Goal: Transaction & Acquisition: Purchase product/service

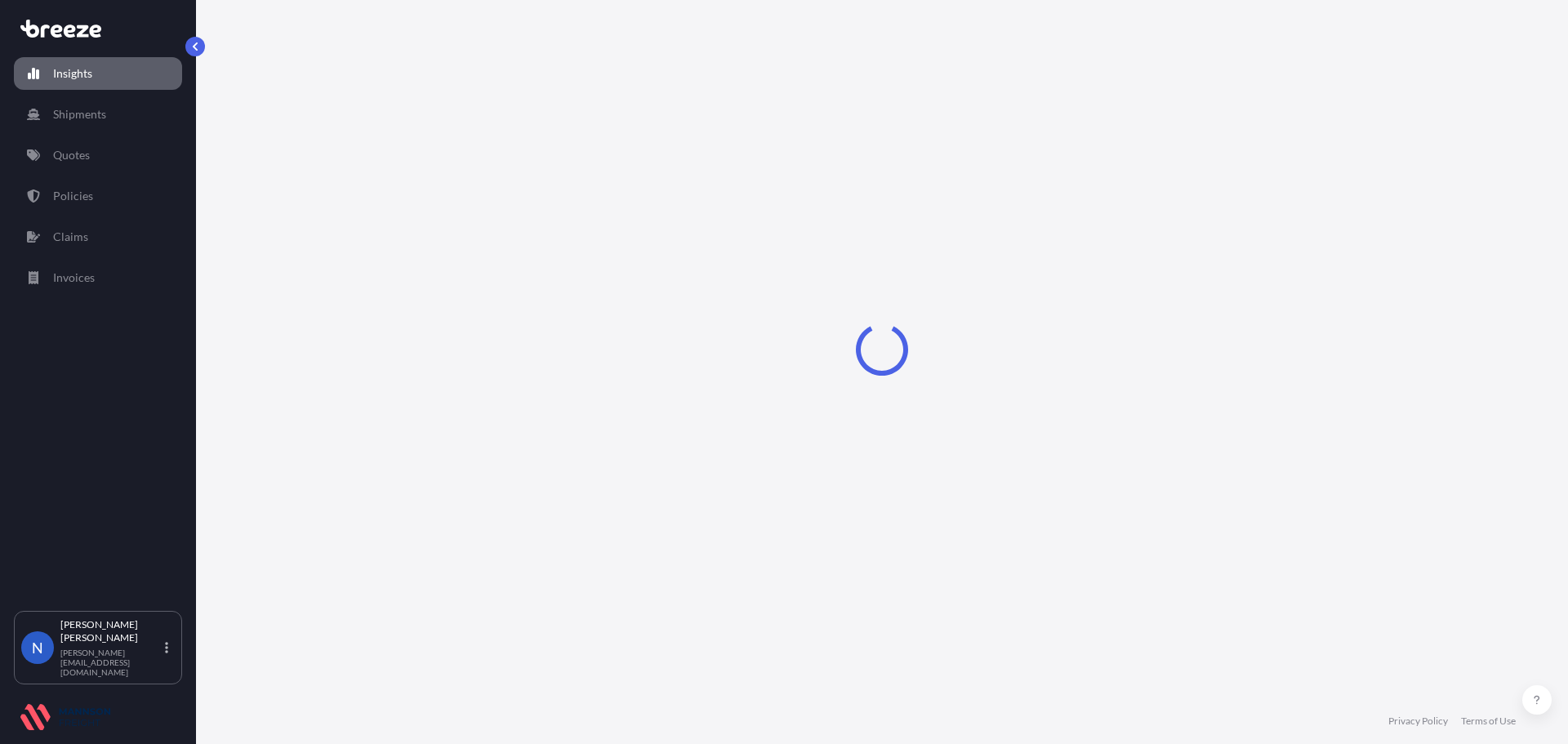
select select "2025"
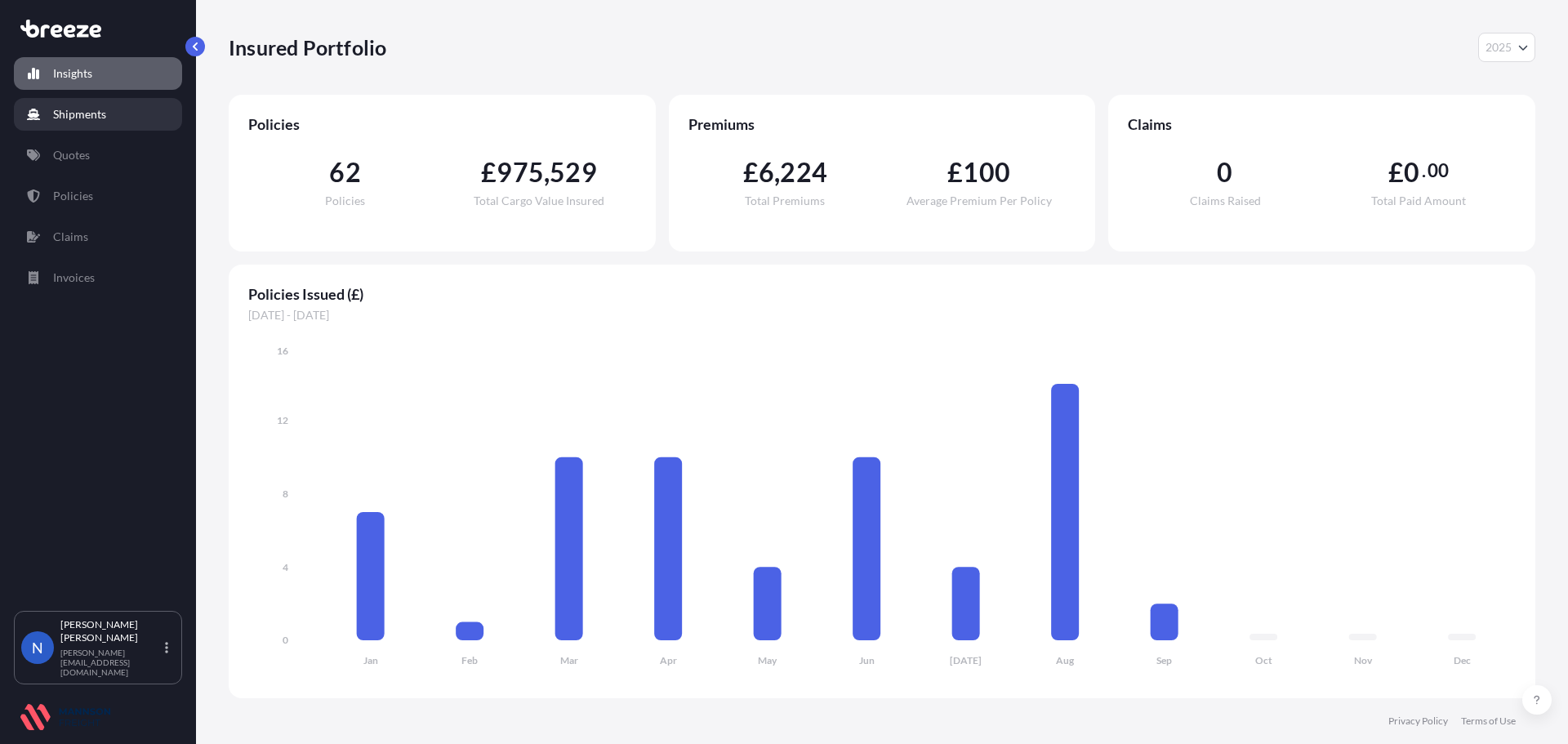
click at [104, 120] on p "Shipments" at bounding box center [79, 114] width 53 height 16
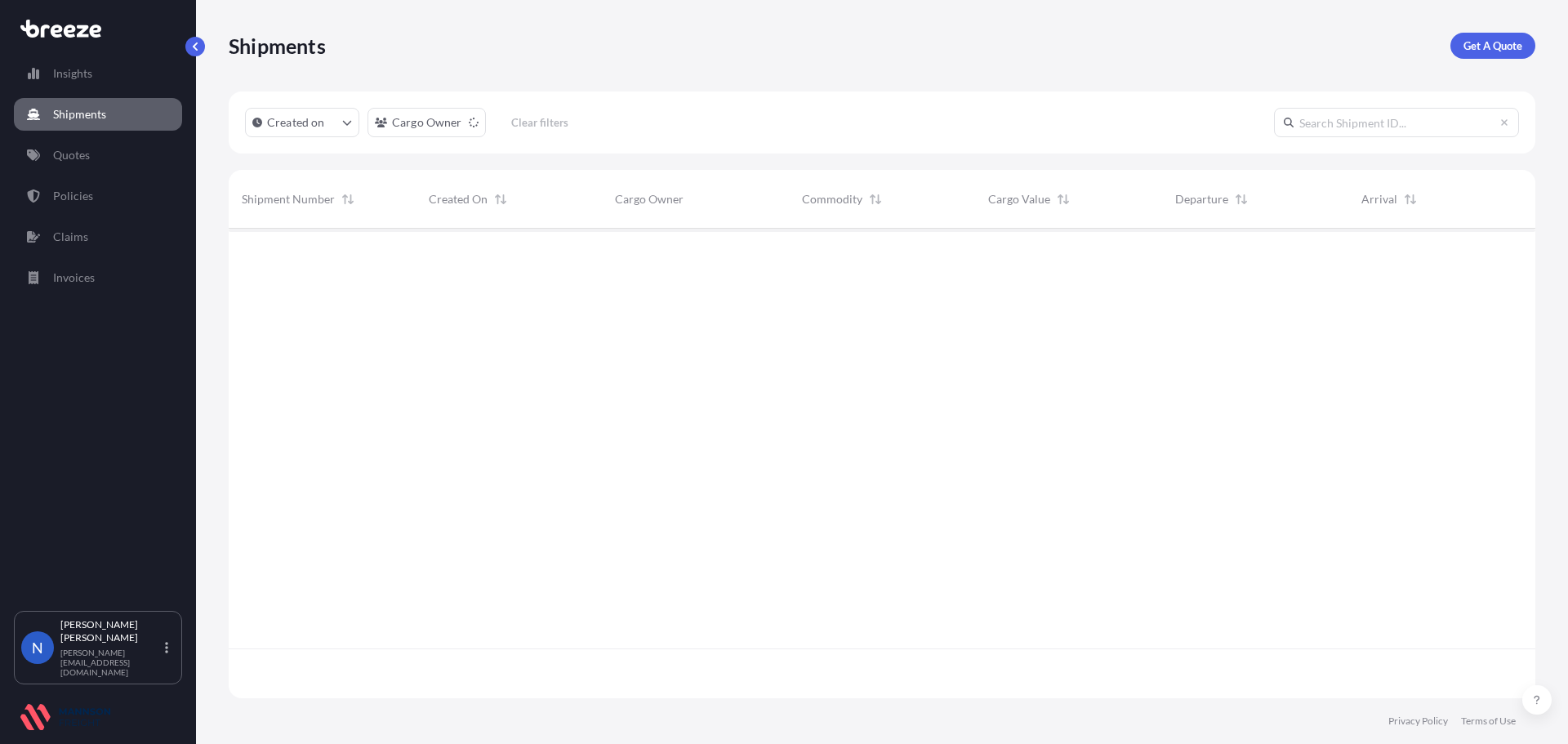
scroll to position [466, 1295]
click at [1477, 42] on p "Get A Quote" at bounding box center [1494, 46] width 59 height 16
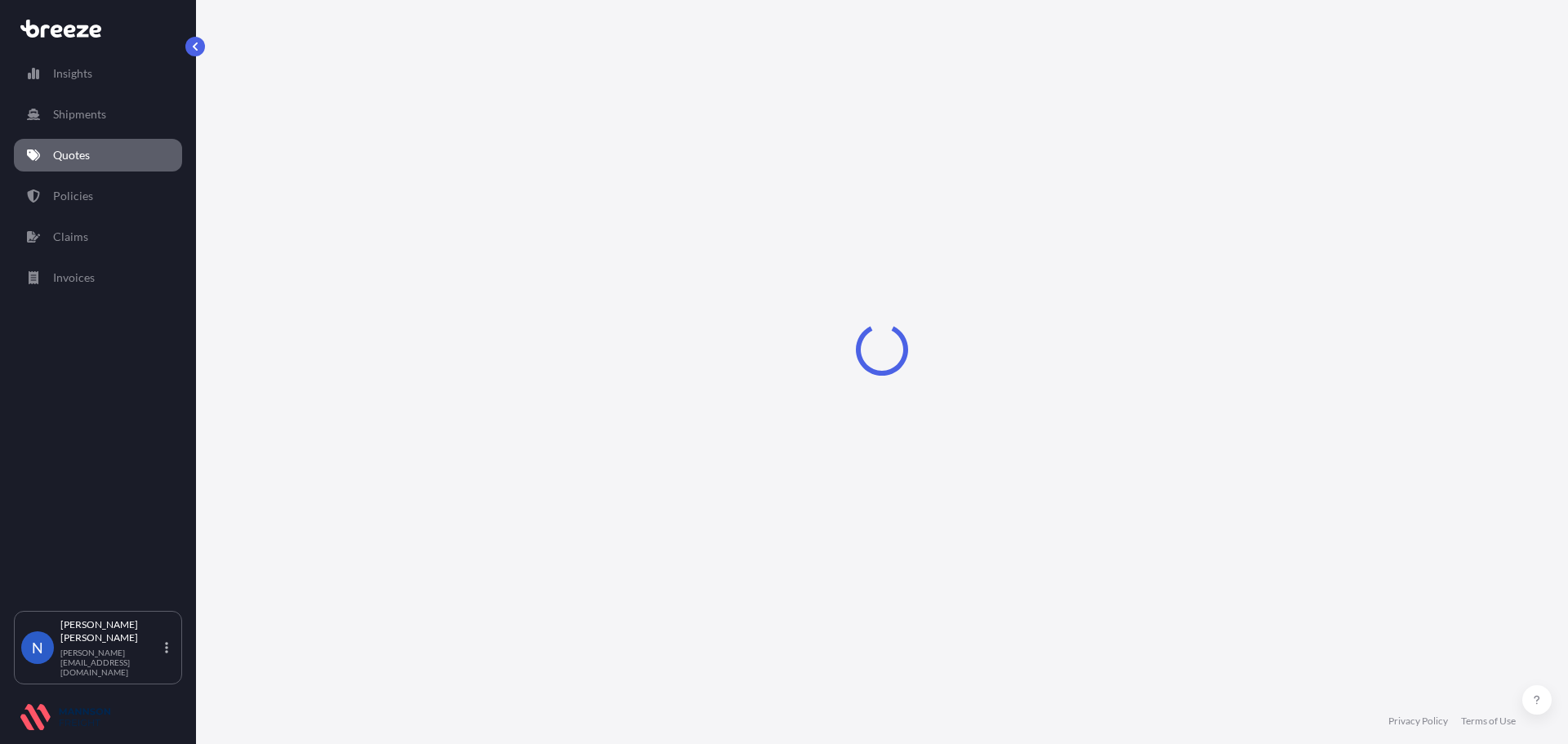
select select "Road"
select select "Sea"
select select "1"
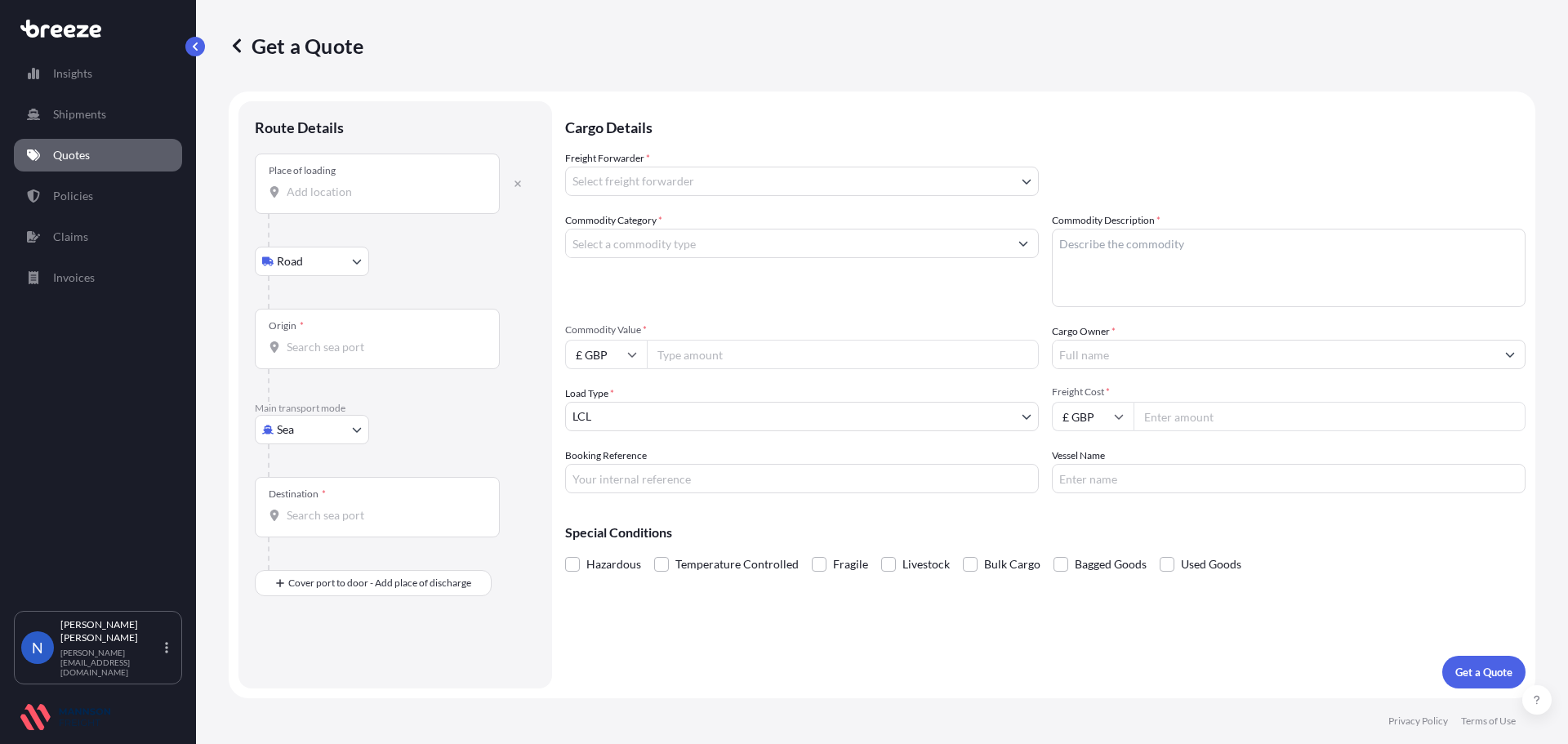
click at [351, 192] on input "Place of loading" at bounding box center [383, 192] width 193 height 16
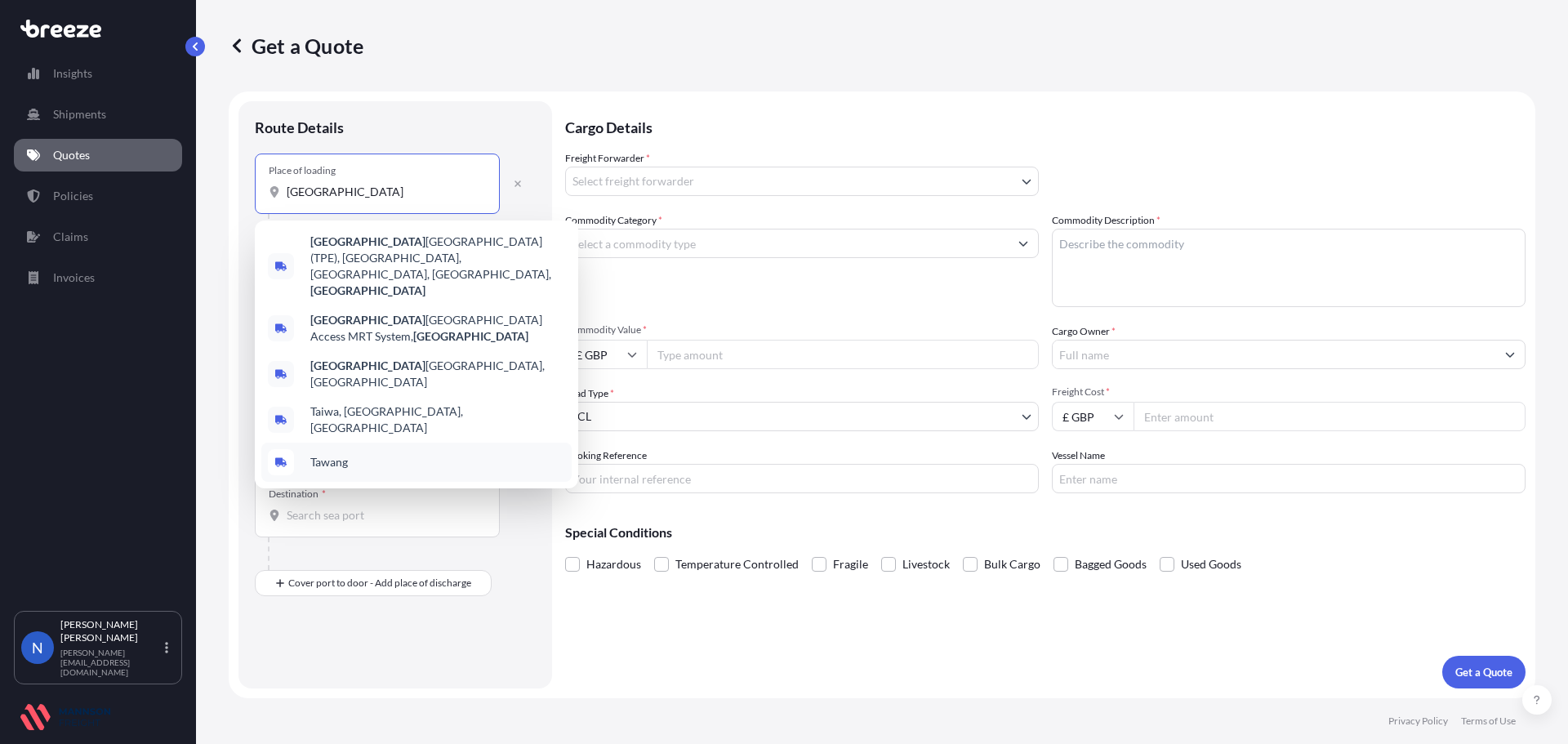
click at [394, 443] on div "Tawang" at bounding box center [417, 463] width 310 height 39
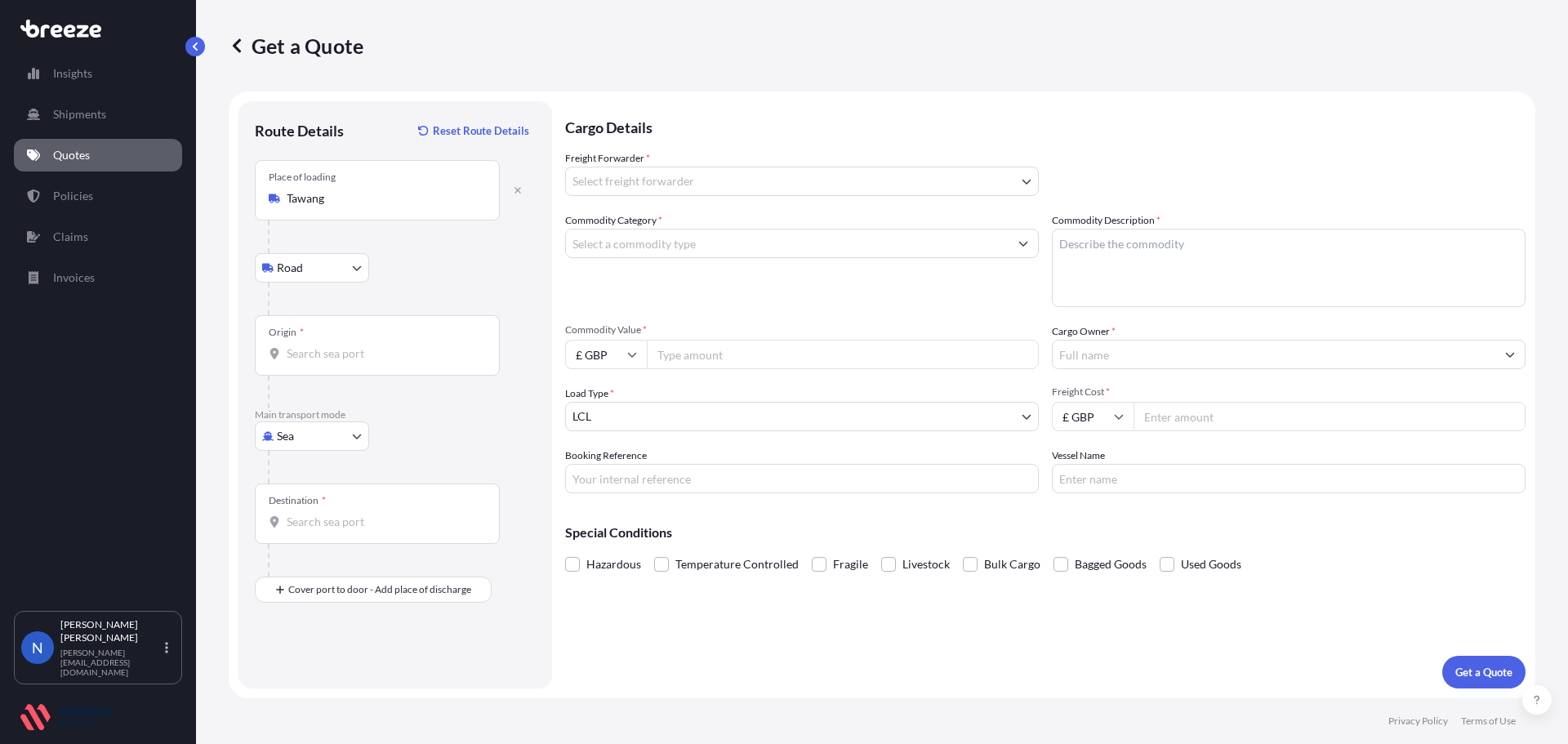
drag, startPoint x: 348, startPoint y: 208, endPoint x: 241, endPoint y: 203, distance: 107.1
click at [241, 203] on div "Route Details Reset Route Details Place of loading [GEOGRAPHIC_DATA] Rail Origi…" at bounding box center [395, 394] width 314 height 587
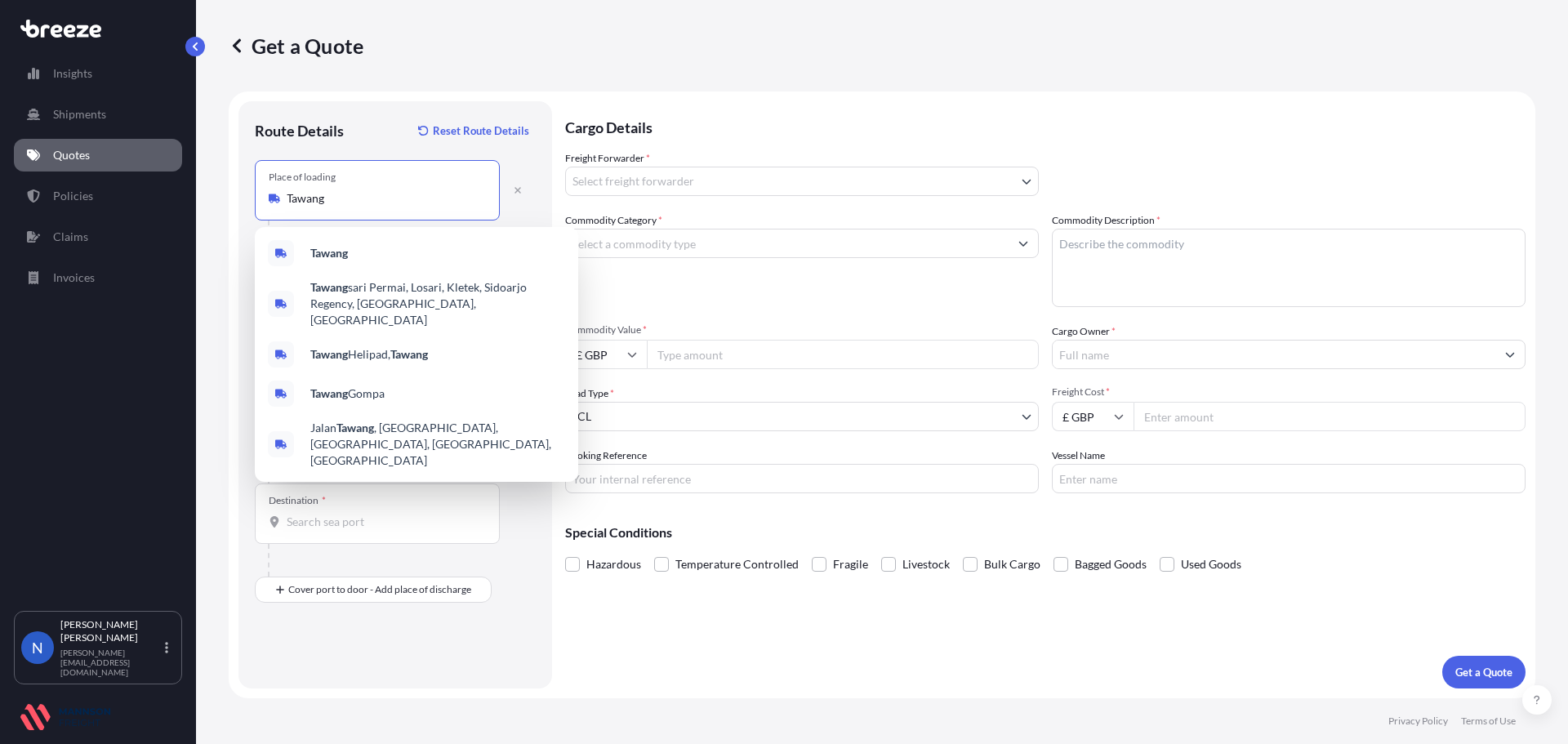
drag, startPoint x: 319, startPoint y: 197, endPoint x: 211, endPoint y: 188, distance: 108.4
click at [211, 188] on div "Get a Quote Route Details Reset Route Details Place of loading [GEOGRAPHIC_DATA…" at bounding box center [882, 349] width 1373 height 698
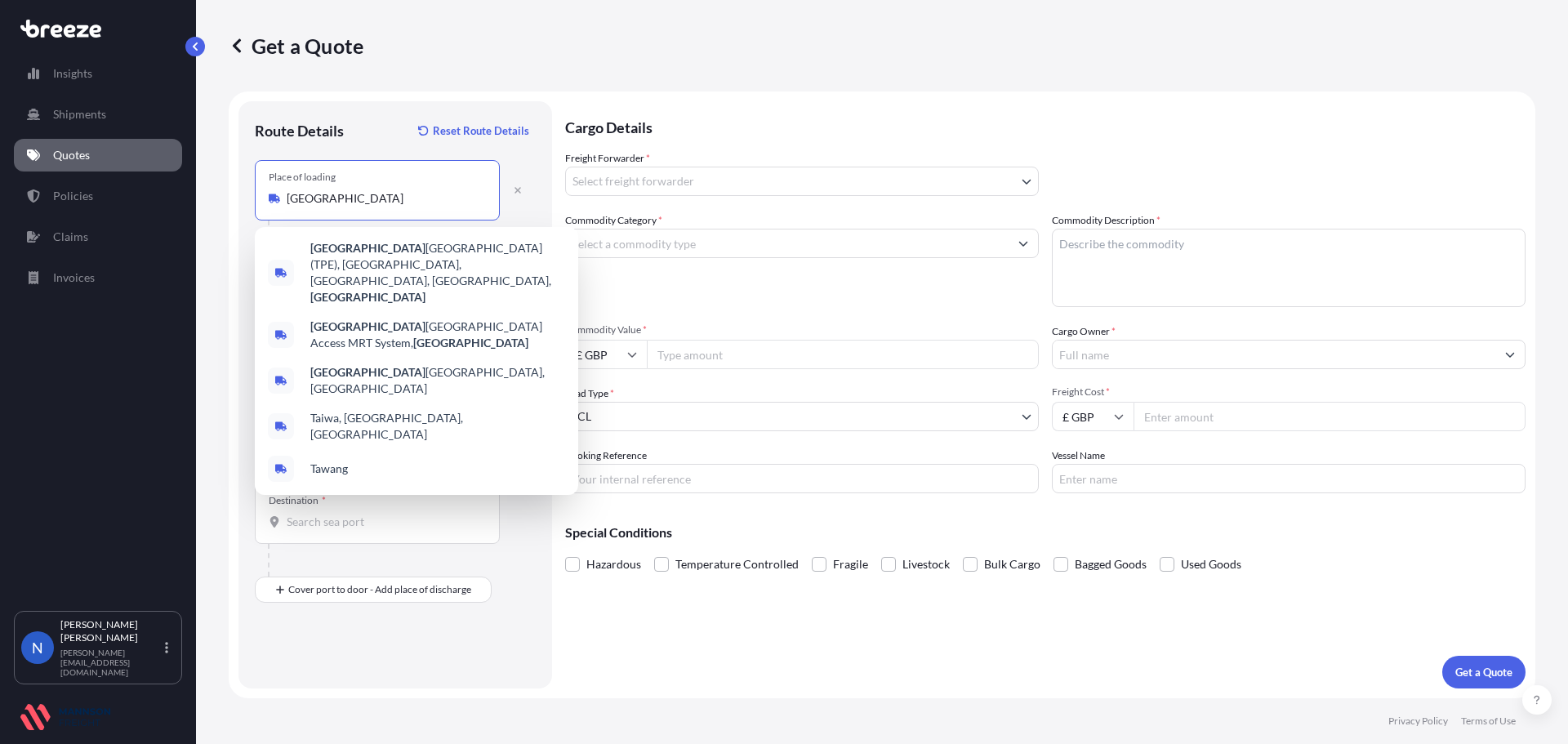
drag, startPoint x: 326, startPoint y: 197, endPoint x: 253, endPoint y: 199, distance: 73.0
click at [256, 198] on div "Place of loading [GEOGRAPHIC_DATA]" at bounding box center [377, 190] width 245 height 60
type input "Tawang"
click at [352, 143] on div "Route Details Reset Route Details" at bounding box center [394, 138] width 281 height 42
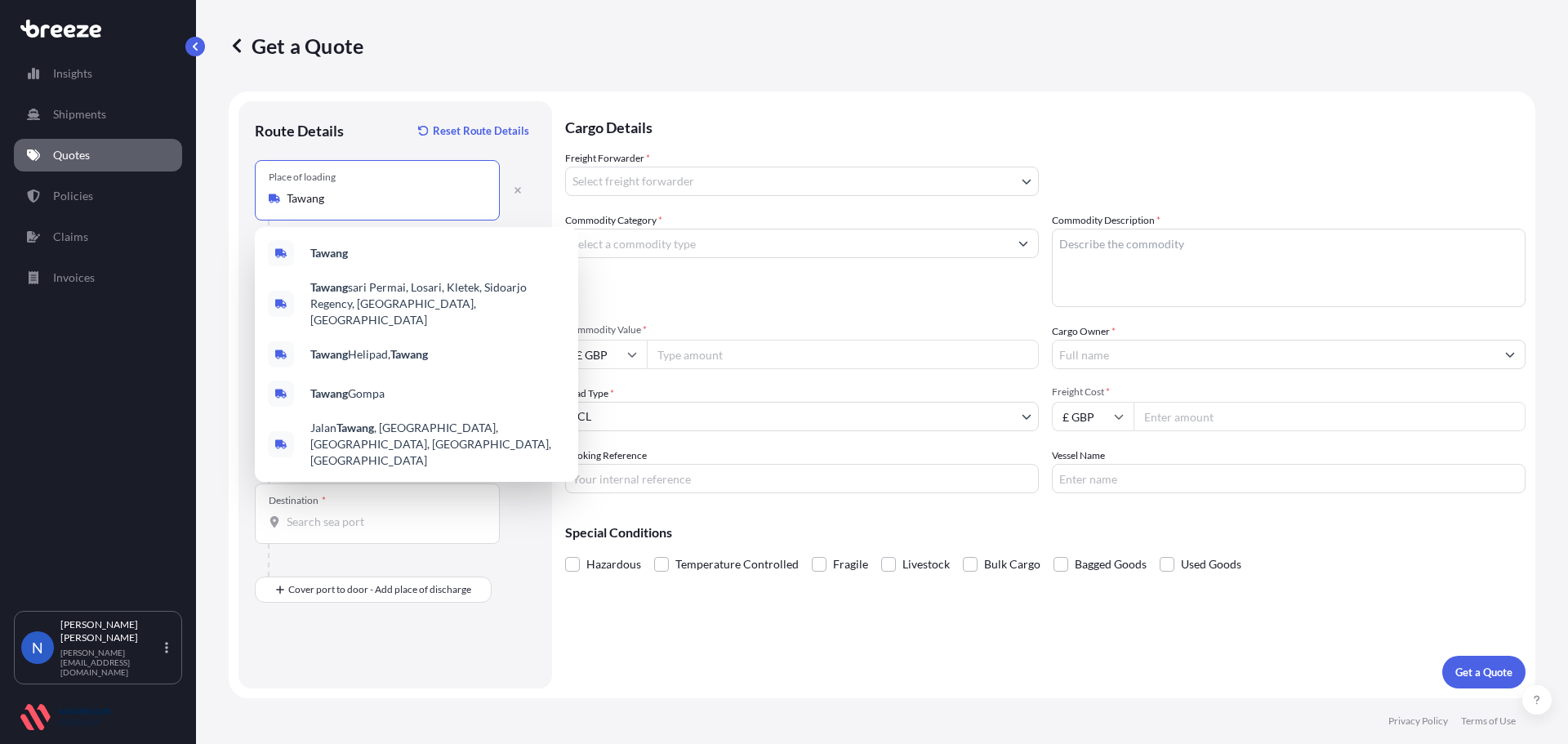
drag, startPoint x: 332, startPoint y: 197, endPoint x: 244, endPoint y: 198, distance: 88.0
click at [244, 198] on div "Route Details Reset Route Details Place of loading [GEOGRAPHIC_DATA] Rail Origi…" at bounding box center [395, 394] width 314 height 587
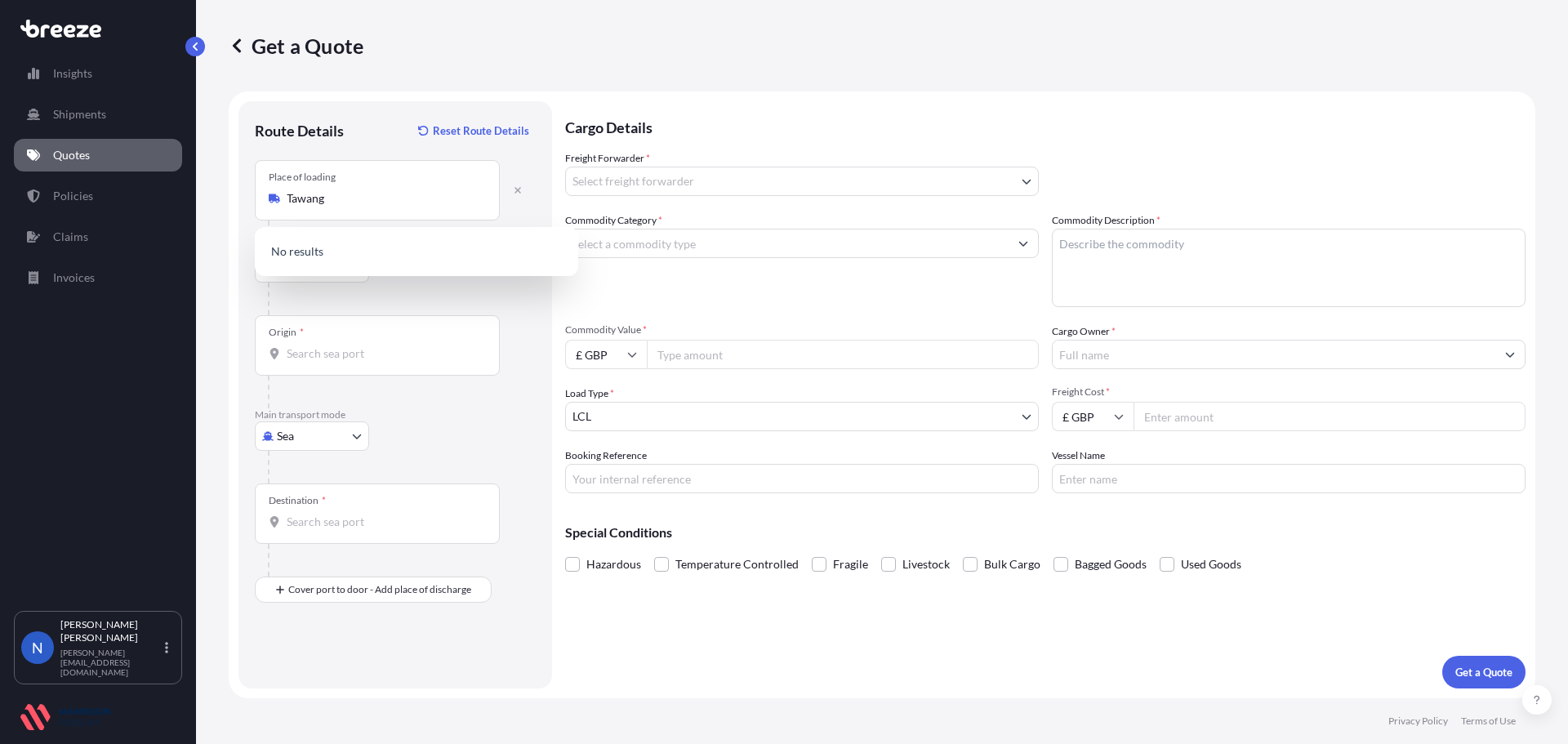
click at [516, 442] on div "Sea Sea Air Road Rail" at bounding box center [394, 436] width 281 height 30
click at [339, 212] on div "Place of loading [GEOGRAPHIC_DATA]" at bounding box center [377, 190] width 245 height 60
click at [339, 207] on input "Tawang" at bounding box center [383, 198] width 193 height 16
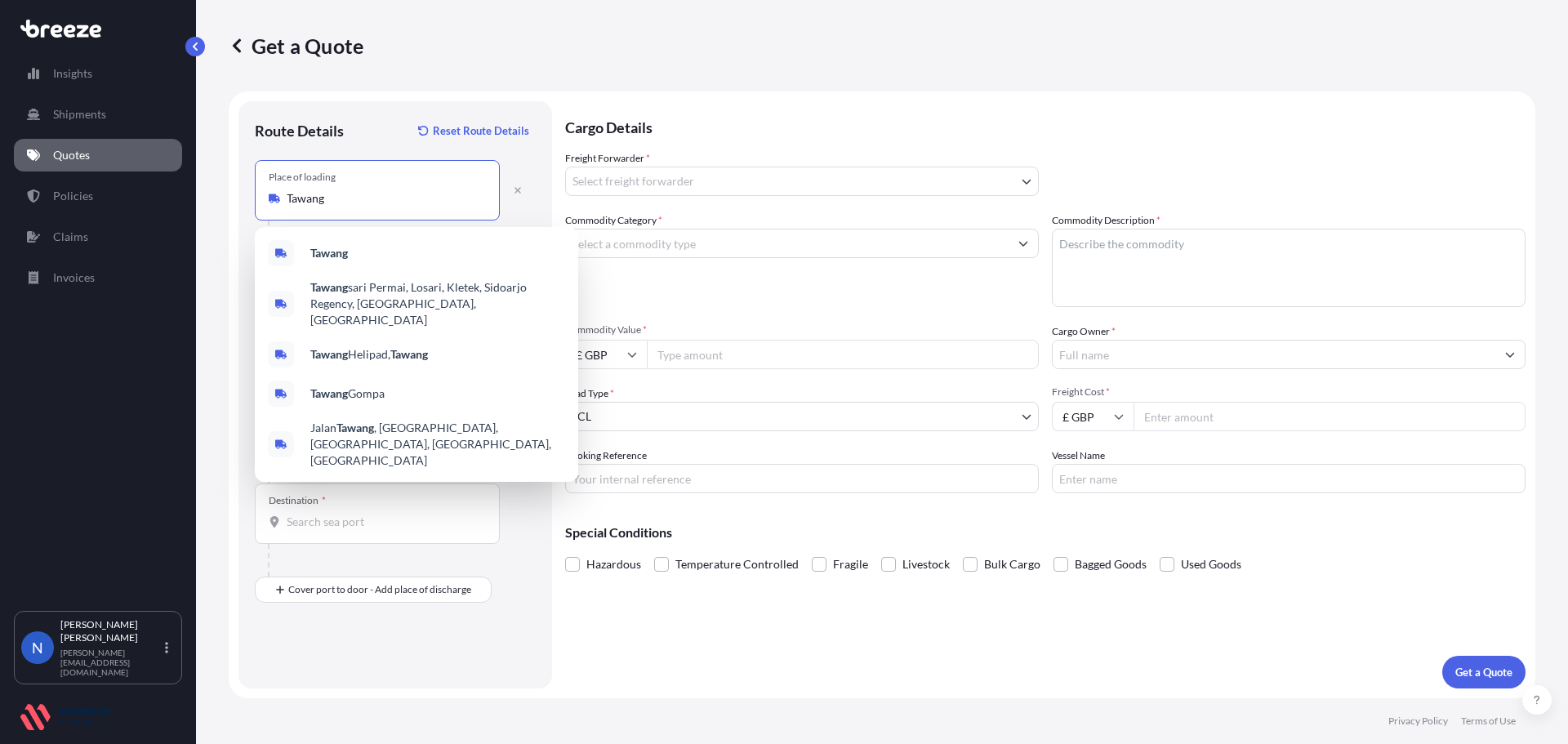
drag, startPoint x: 339, startPoint y: 200, endPoint x: 367, endPoint y: 207, distance: 28.9
click at [237, 187] on form "Route Details Reset Route Details Place of loading [GEOGRAPHIC_DATA] Rail Origi…" at bounding box center [882, 394] width 1307 height 607
paste input "Keelu"
type input "Keelung"
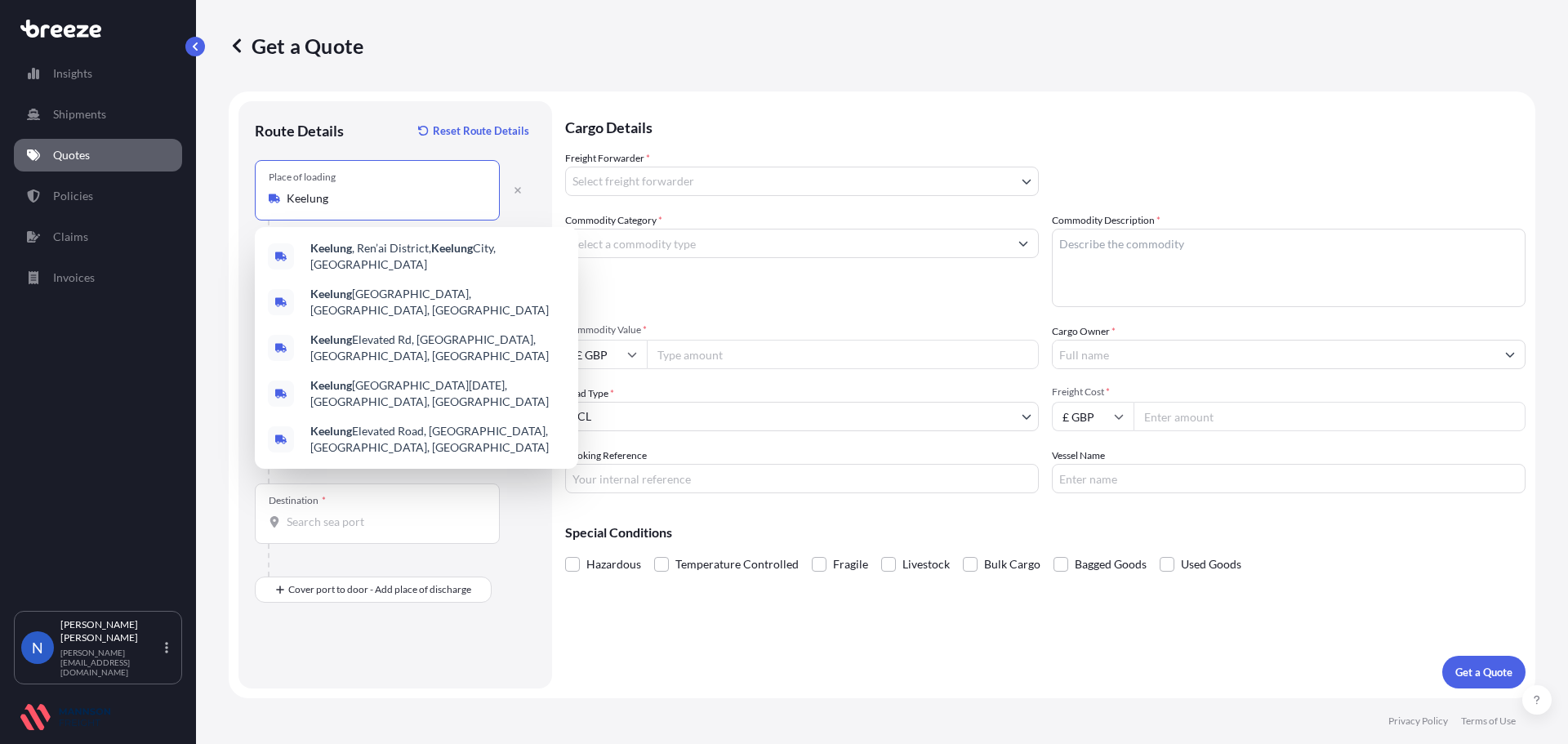
drag, startPoint x: 375, startPoint y: 205, endPoint x: 247, endPoint y: 201, distance: 128.1
click at [247, 201] on div "Route Details Reset Route Details Place of loading [GEOGRAPHIC_DATA] Rail Origi…" at bounding box center [395, 394] width 314 height 587
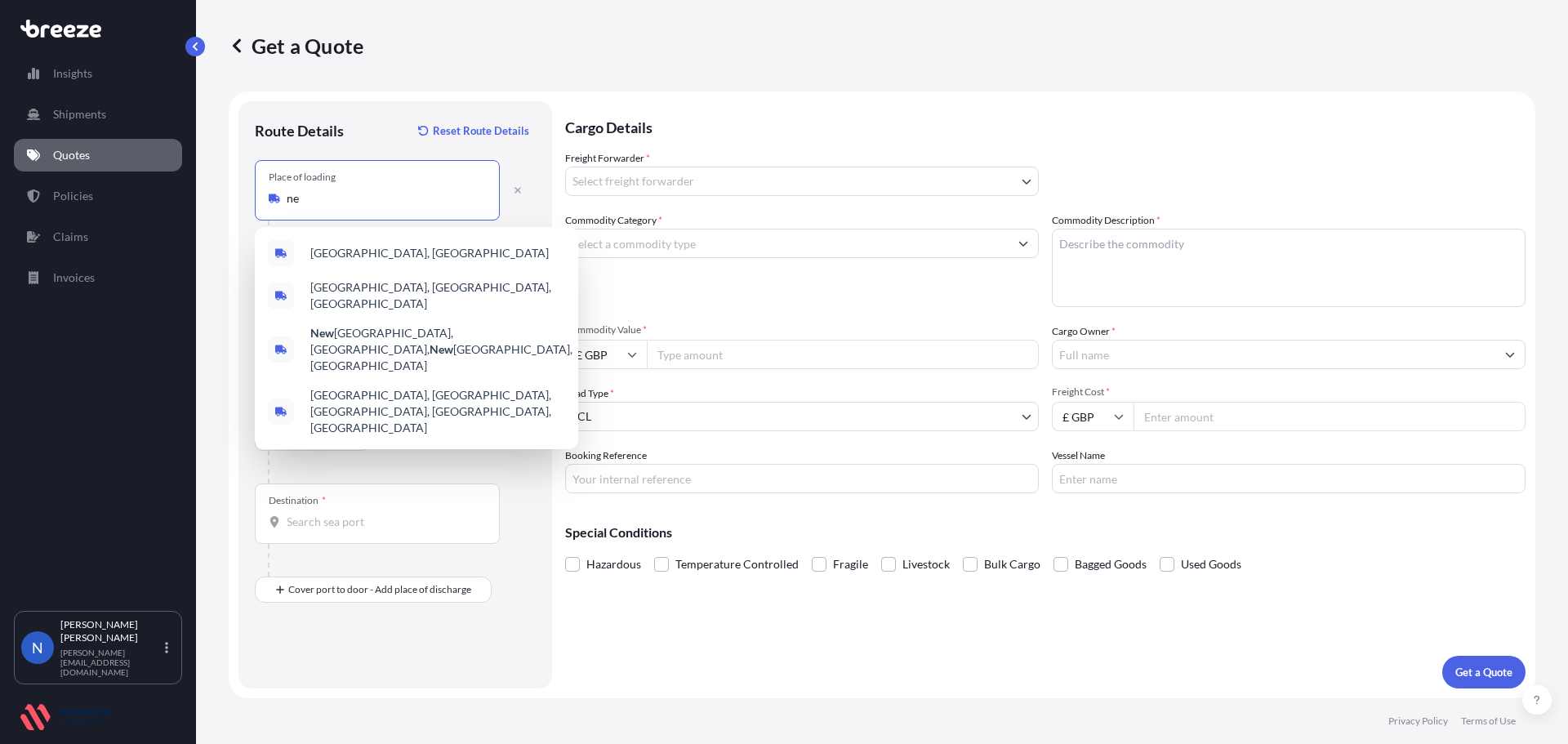
type input "n"
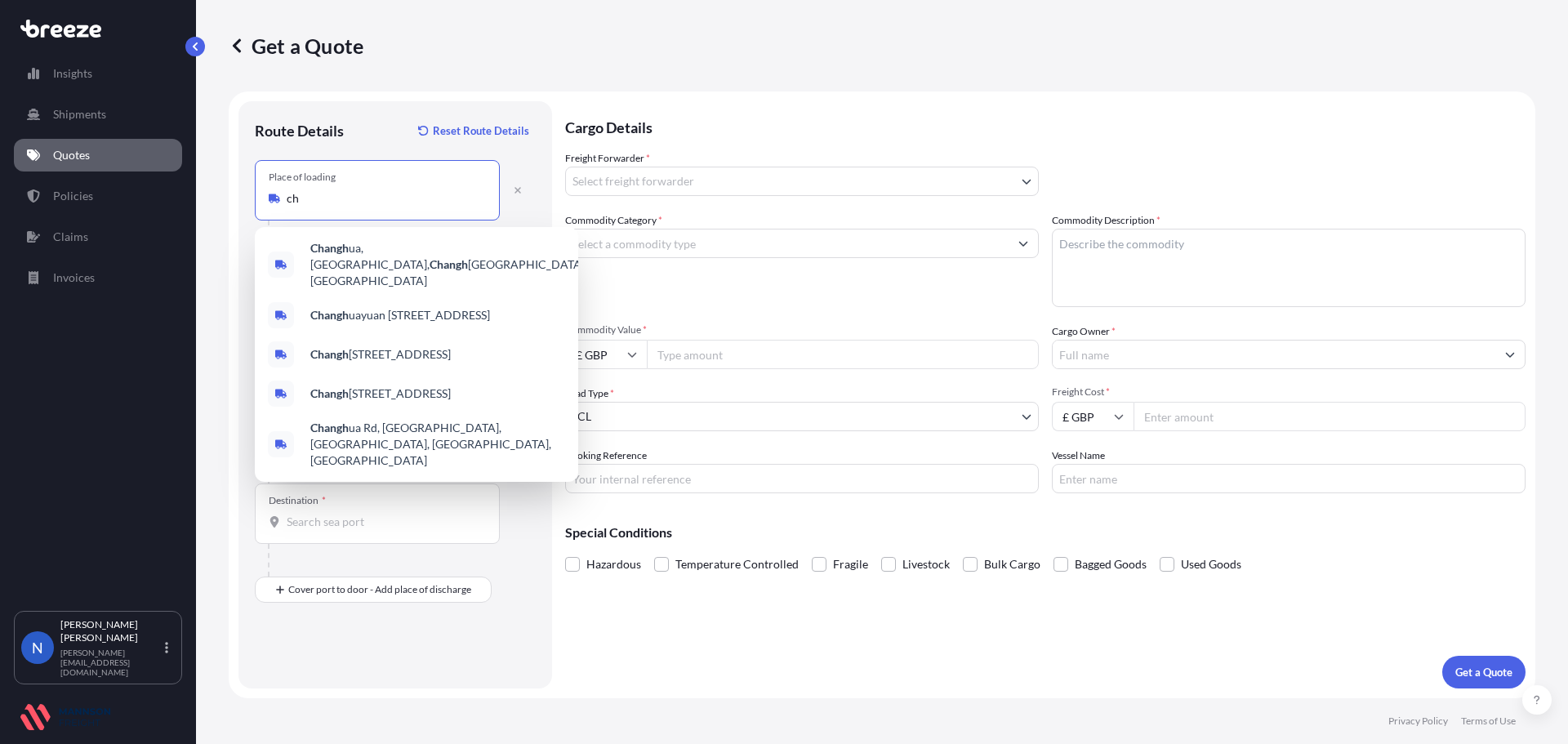
type input "c"
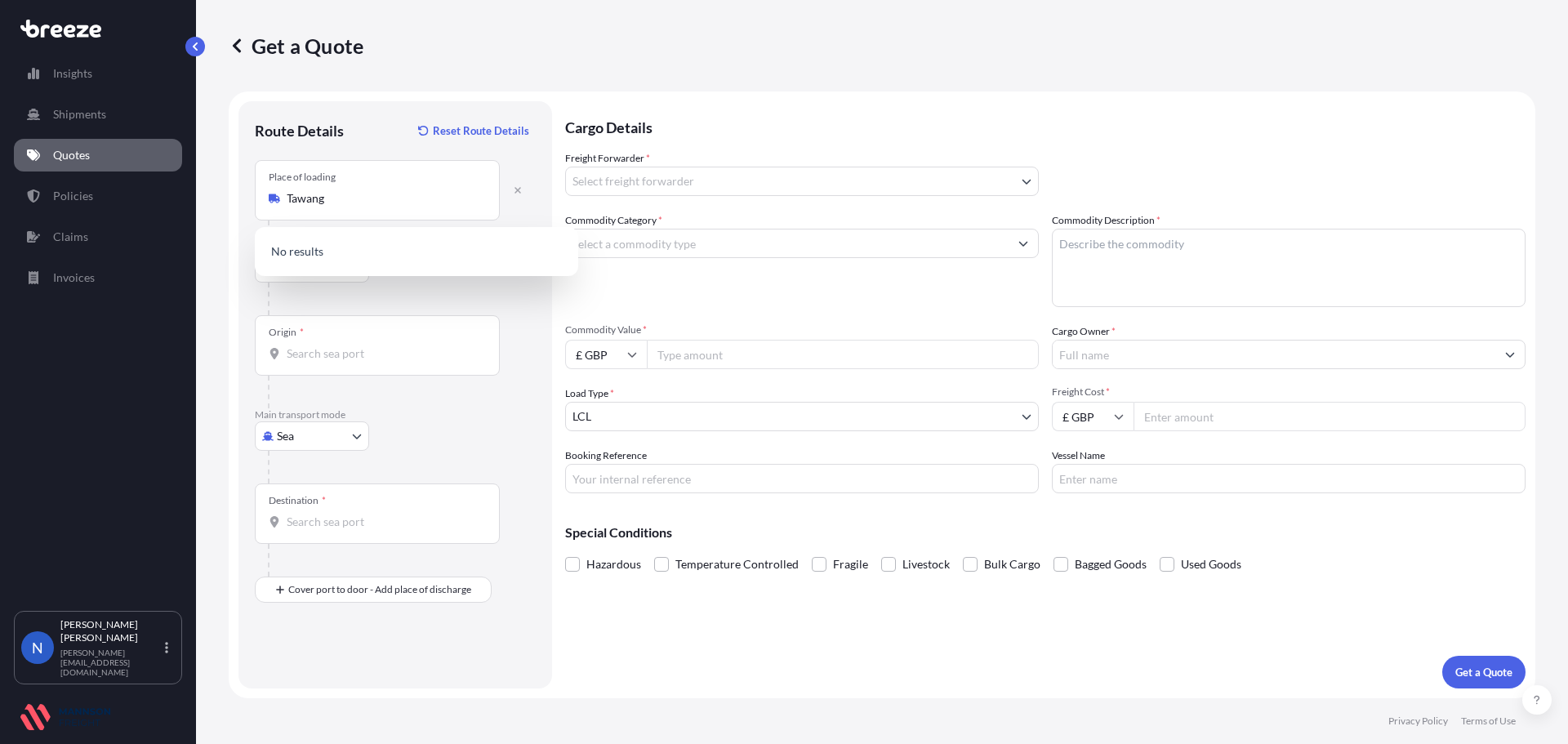
click at [385, 143] on div "Route Details Reset Route Details" at bounding box center [394, 138] width 281 height 42
click at [403, 185] on div "Place of loading [GEOGRAPHIC_DATA]" at bounding box center [377, 190] width 245 height 60
click at [403, 190] on input "Tawang" at bounding box center [383, 198] width 193 height 16
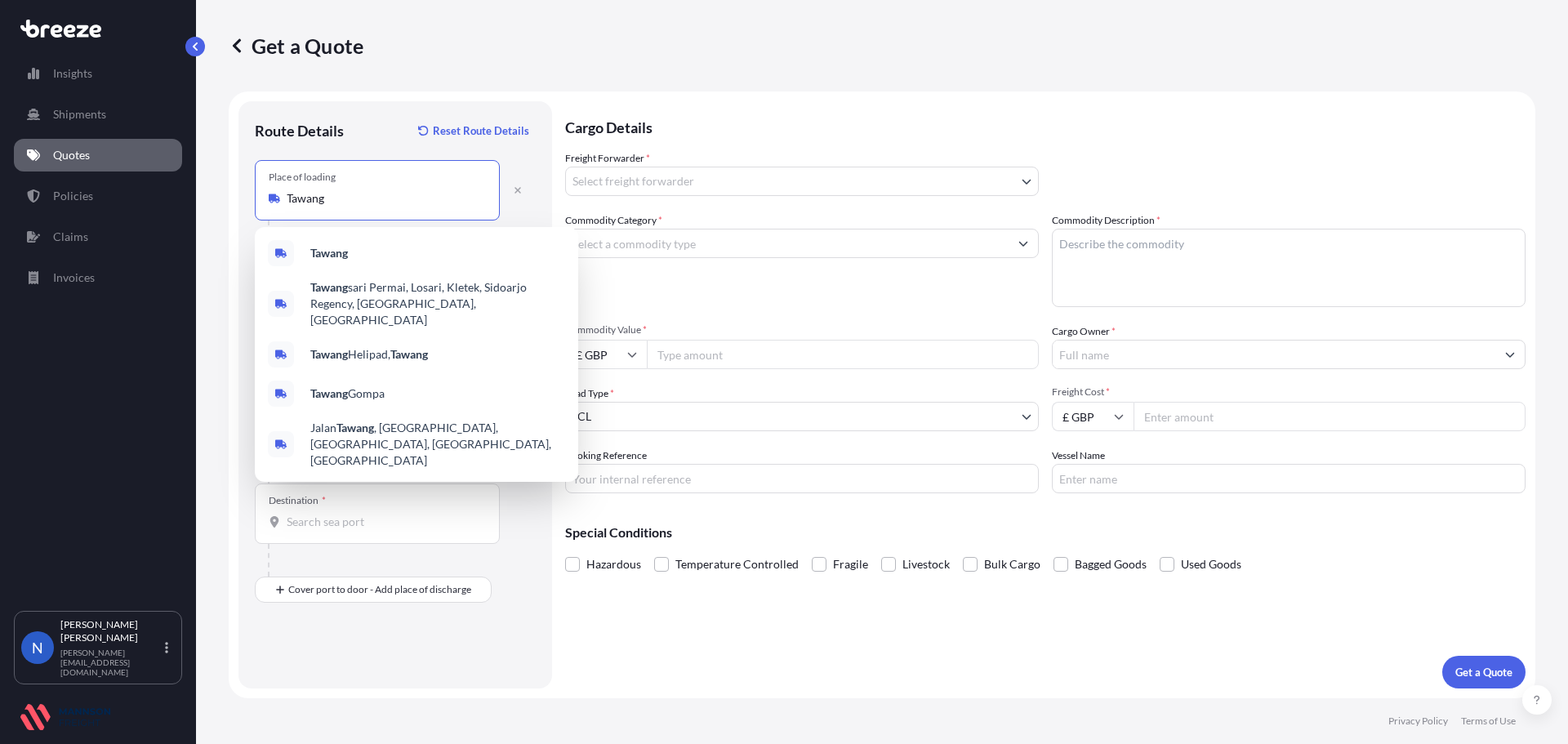
drag, startPoint x: 362, startPoint y: 197, endPoint x: 232, endPoint y: 194, distance: 130.0
click at [232, 194] on form "Route Details Reset Route Details Place of loading [GEOGRAPHIC_DATA] Rail Origi…" at bounding box center [882, 394] width 1307 height 607
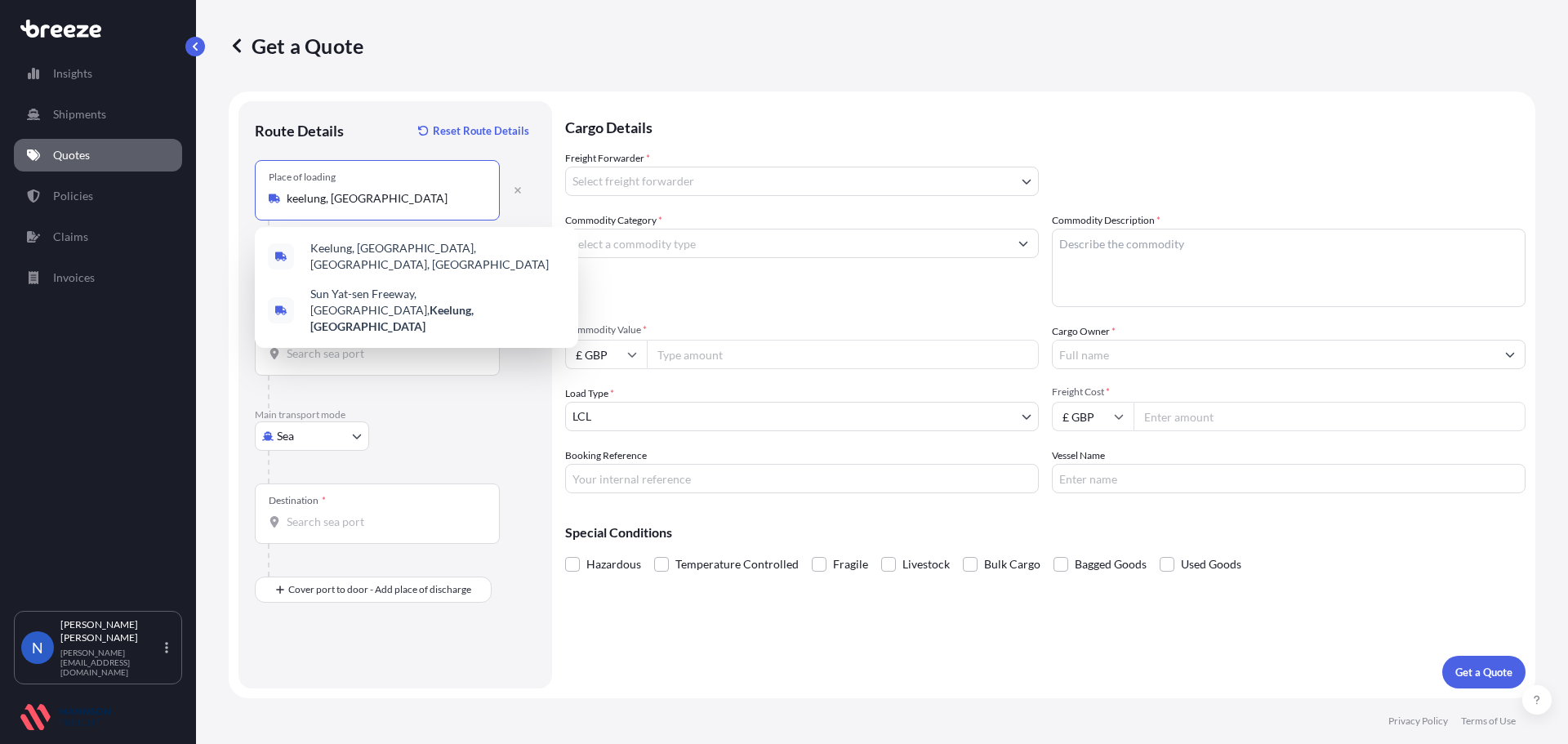
drag, startPoint x: 404, startPoint y: 201, endPoint x: 253, endPoint y: 191, distance: 151.3
click at [253, 191] on div "Route Details Reset Route Details Place of loading keelung, TAIWAN Road Road Ra…" at bounding box center [395, 394] width 314 height 587
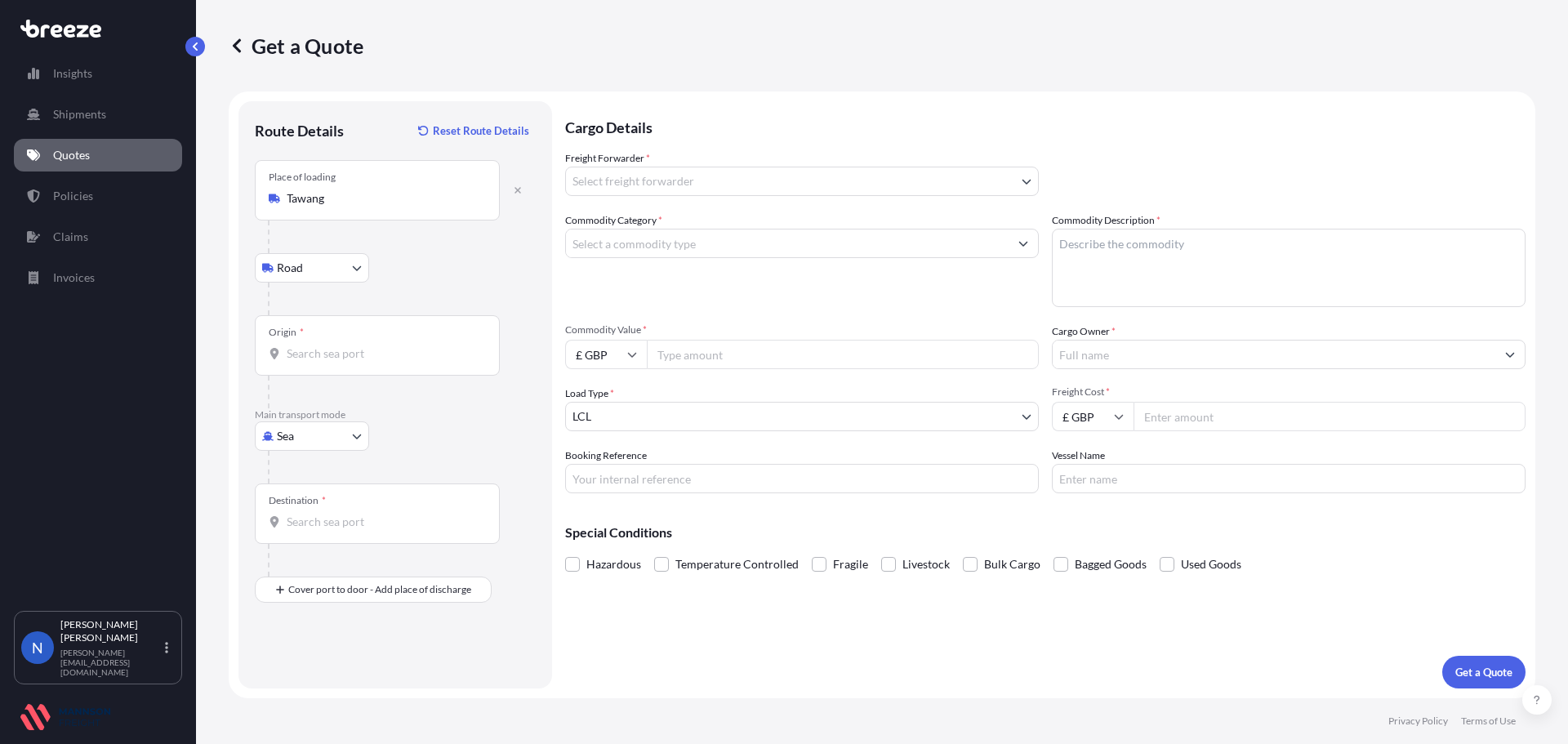
drag, startPoint x: 372, startPoint y: 188, endPoint x: 237, endPoint y: 191, distance: 135.0
click at [237, 191] on form "Route Details Reset Route Details Place of loading [GEOGRAPHIC_DATA] Rail Origi…" at bounding box center [882, 394] width 1307 height 607
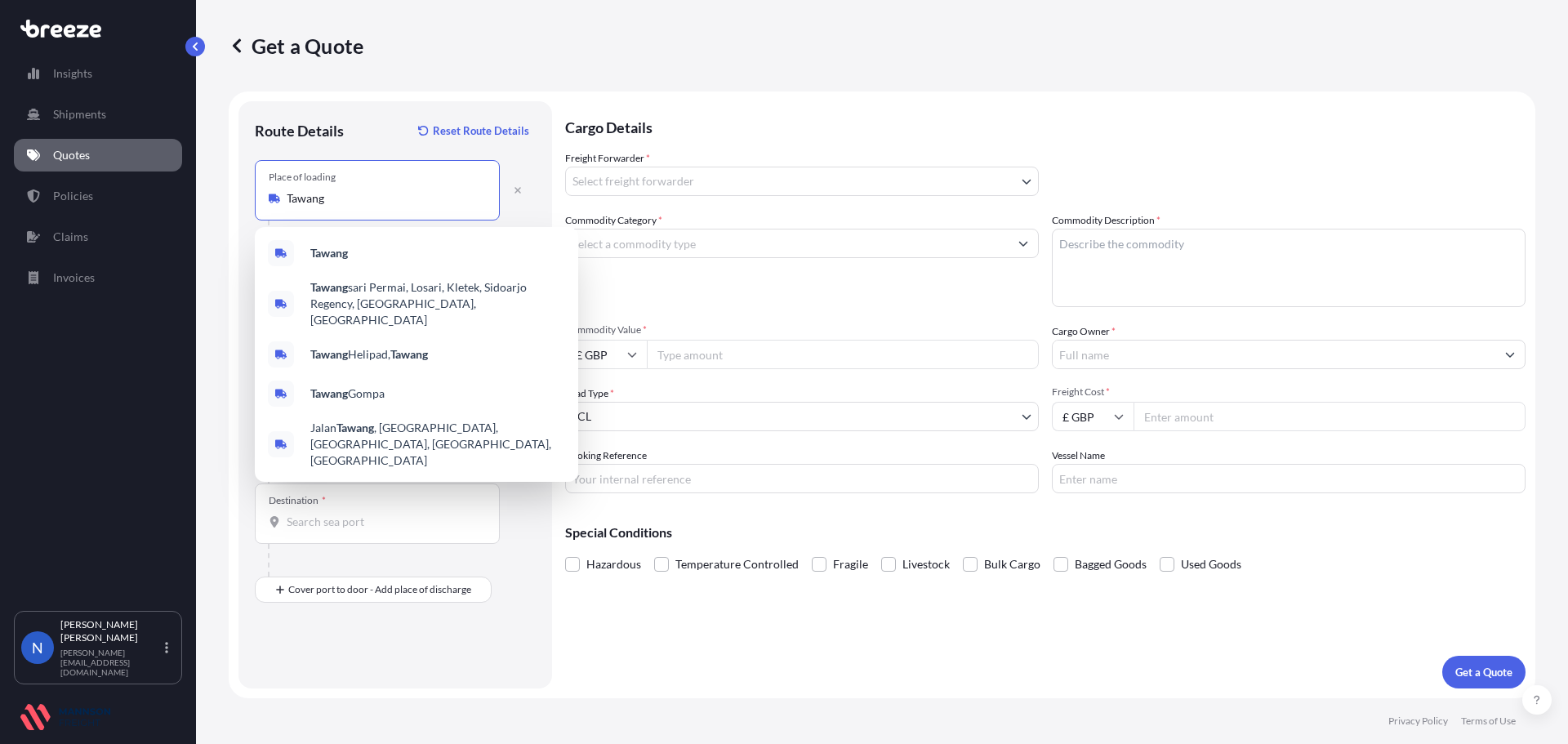
drag, startPoint x: 326, startPoint y: 199, endPoint x: 221, endPoint y: 192, distance: 105.2
click at [221, 192] on div "Get a Quote Route Details Reset Route Details Place of loading [GEOGRAPHIC_DATA…" at bounding box center [882, 349] width 1373 height 698
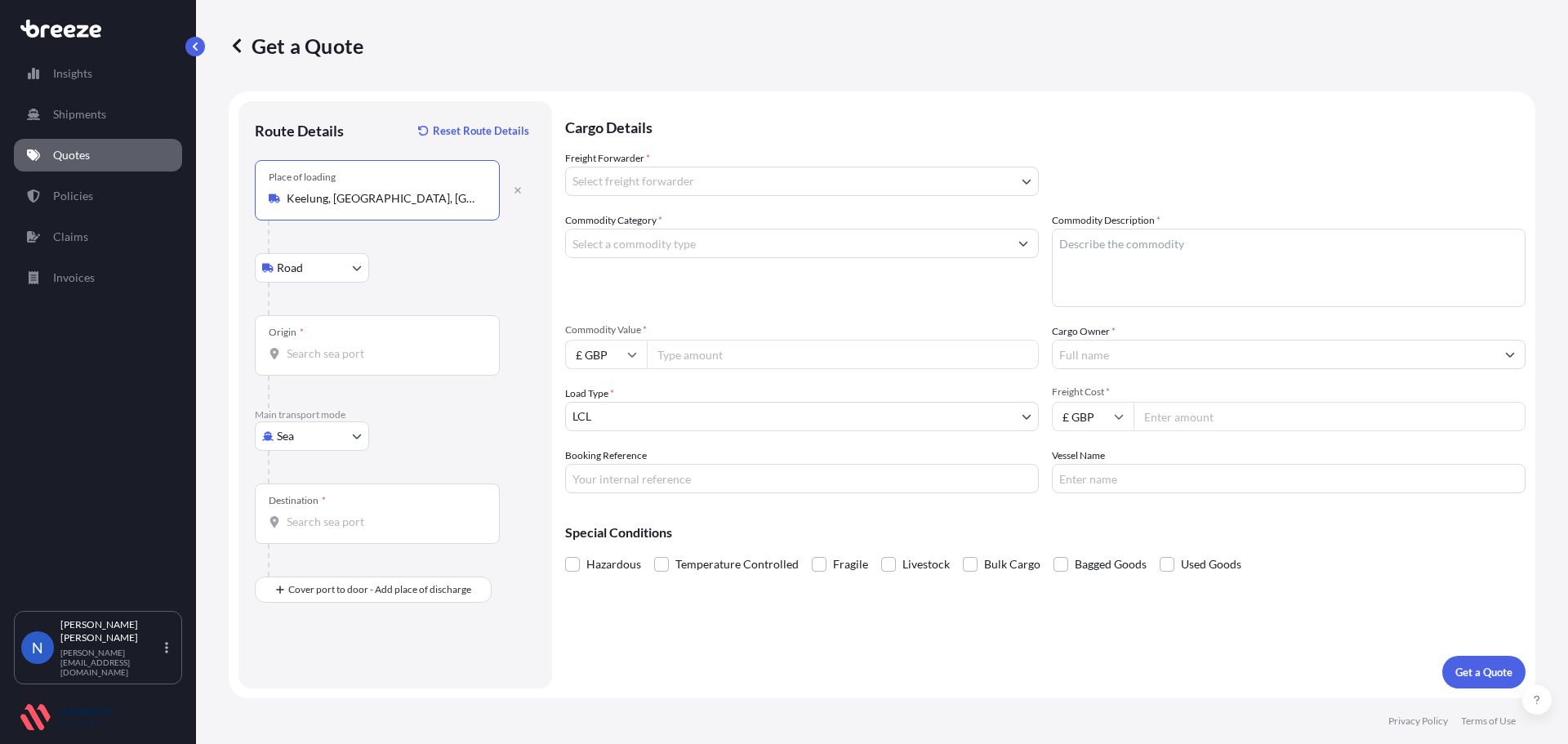
type input "Keelung, [GEOGRAPHIC_DATA], [GEOGRAPHIC_DATA], [GEOGRAPHIC_DATA]"
click at [377, 337] on div "Origin *" at bounding box center [377, 345] width 245 height 60
click at [377, 345] on input "Origin *" at bounding box center [383, 353] width 193 height 16
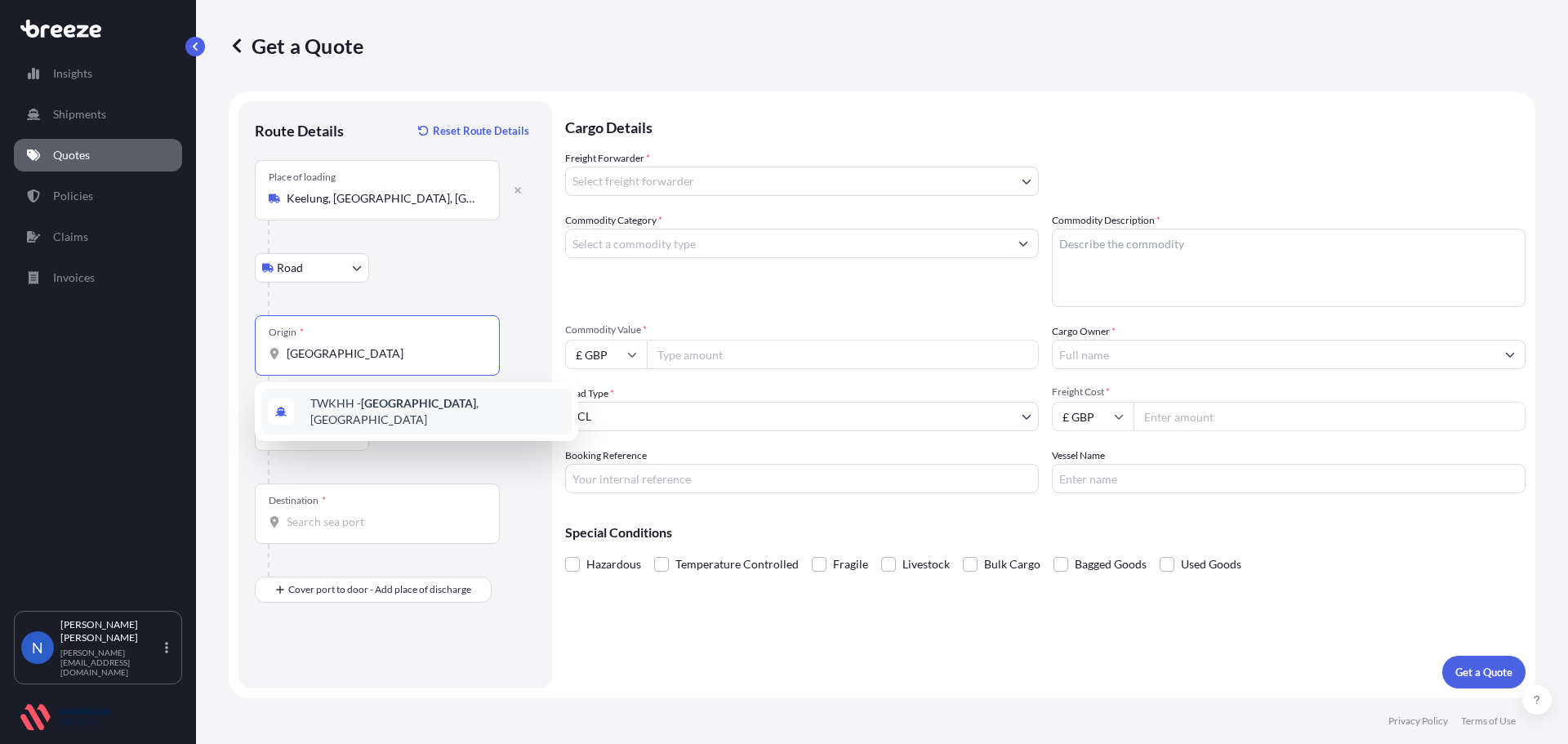
click at [446, 415] on span "TWKHH - [GEOGRAPHIC_DATA] , [GEOGRAPHIC_DATA]" at bounding box center [437, 411] width 255 height 32
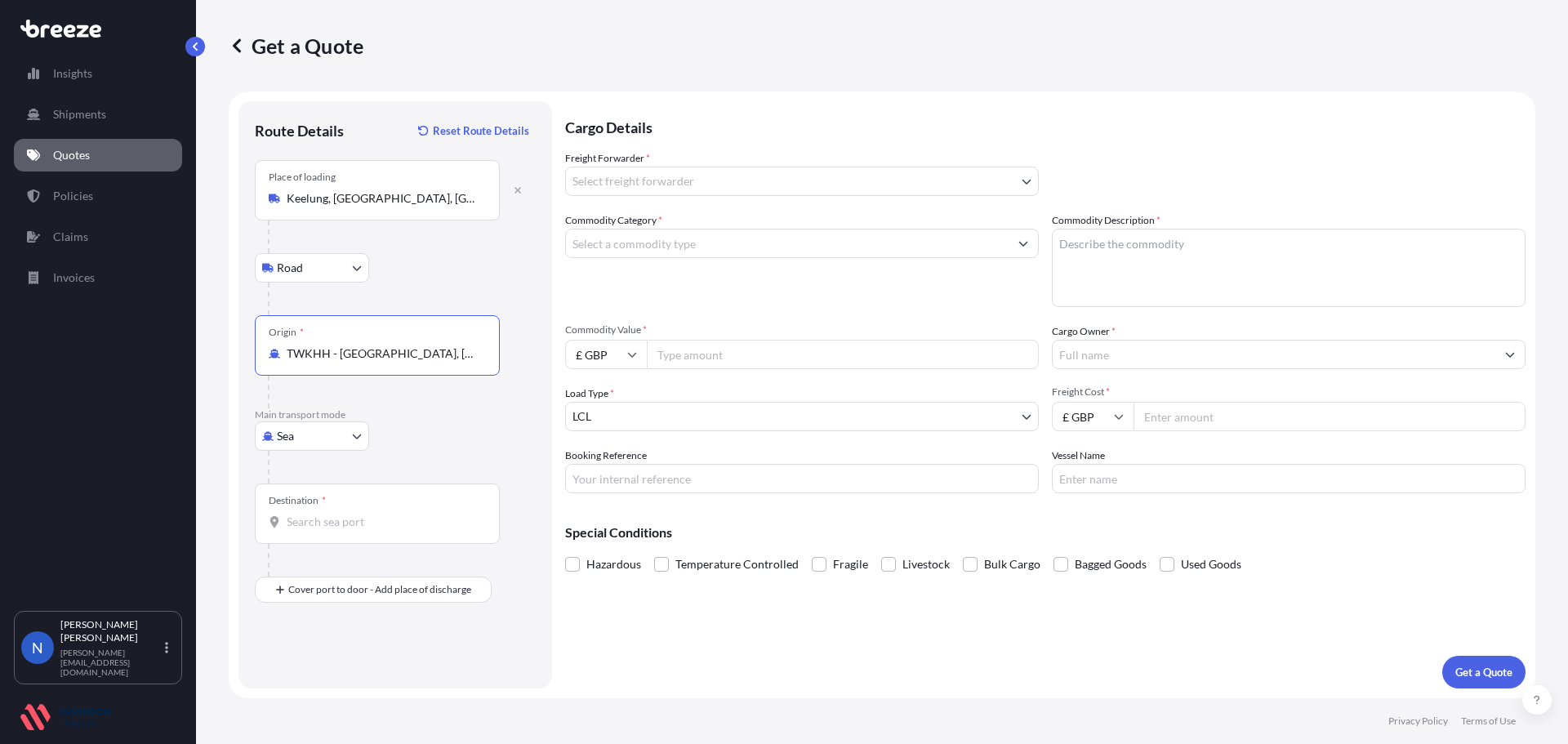
type input "TWKHH - [GEOGRAPHIC_DATA], [GEOGRAPHIC_DATA]"
click at [351, 515] on input "Destination *" at bounding box center [383, 522] width 193 height 16
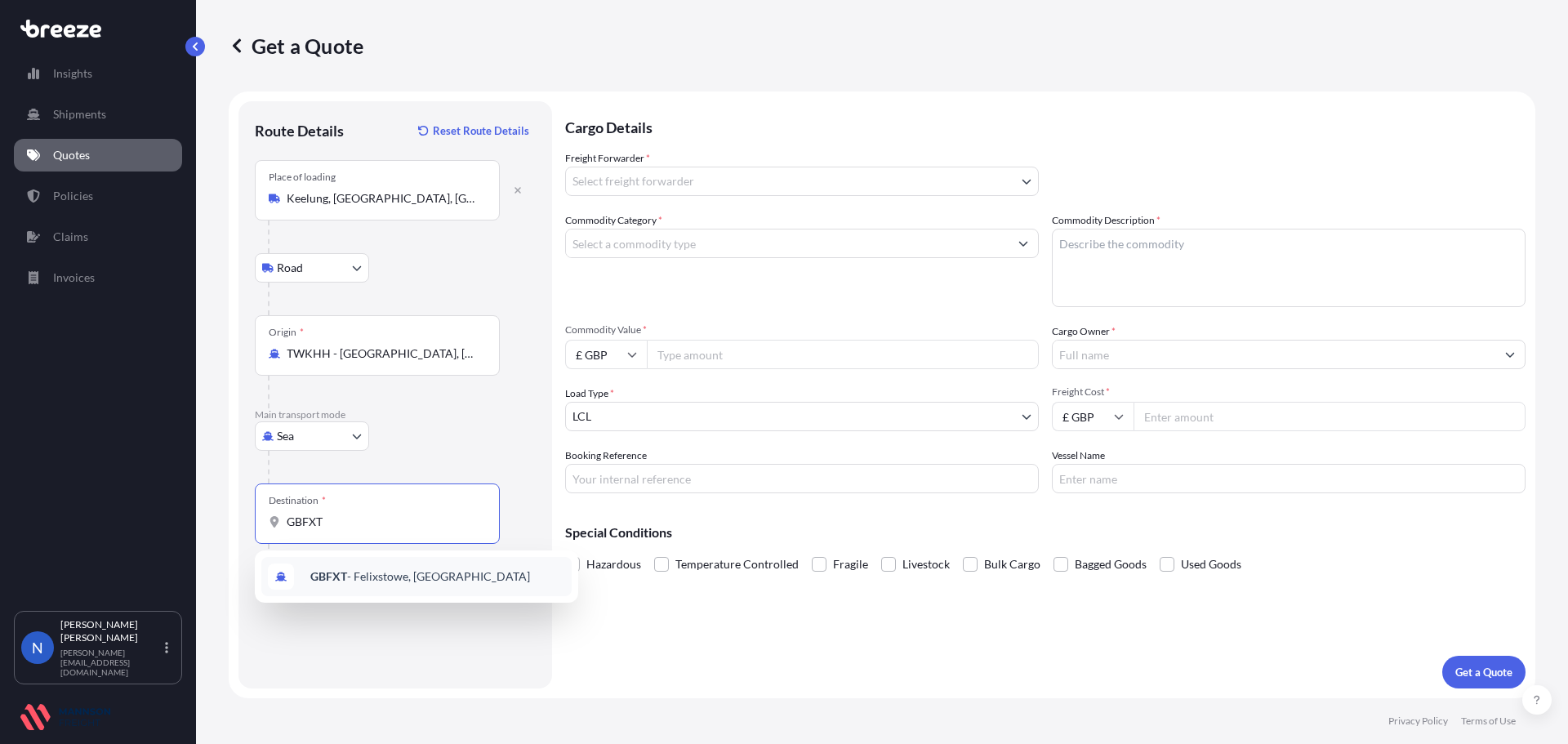
click at [379, 565] on div "GBFXT - Felixstowe, [GEOGRAPHIC_DATA]" at bounding box center [417, 576] width 310 height 39
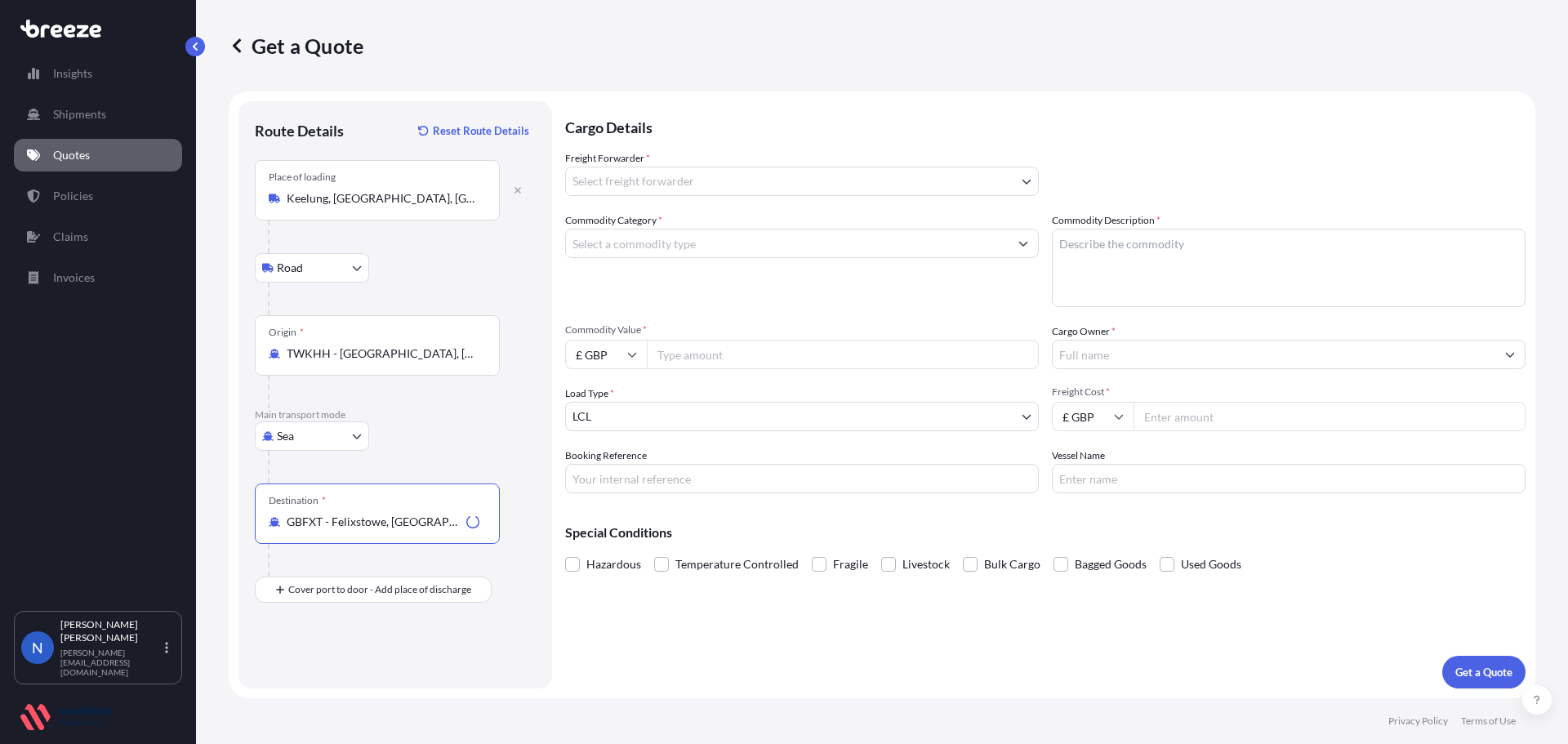
type input "GBFXT - Felixstowe, [GEOGRAPHIC_DATA]"
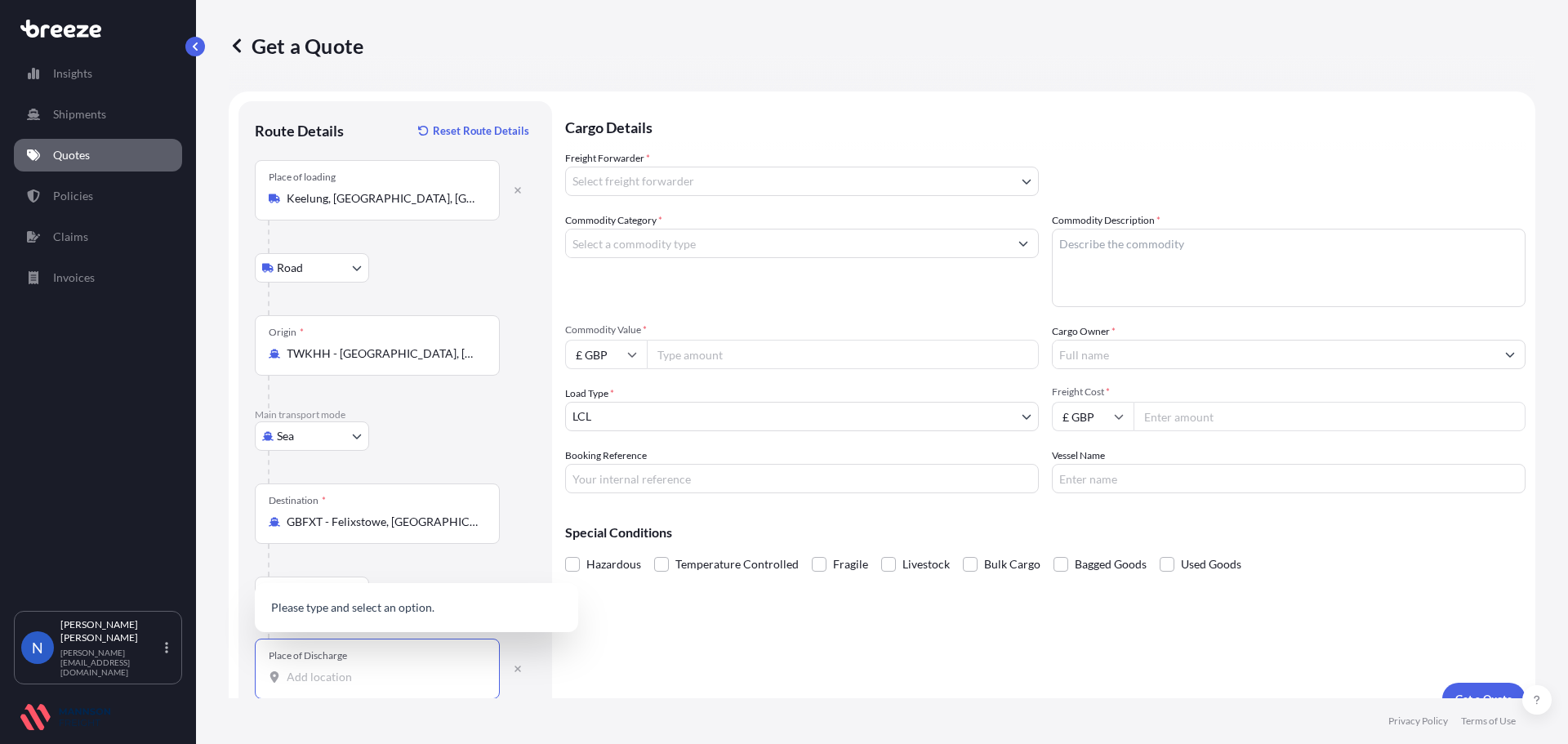
click at [333, 675] on input "Place of Discharge" at bounding box center [383, 677] width 193 height 16
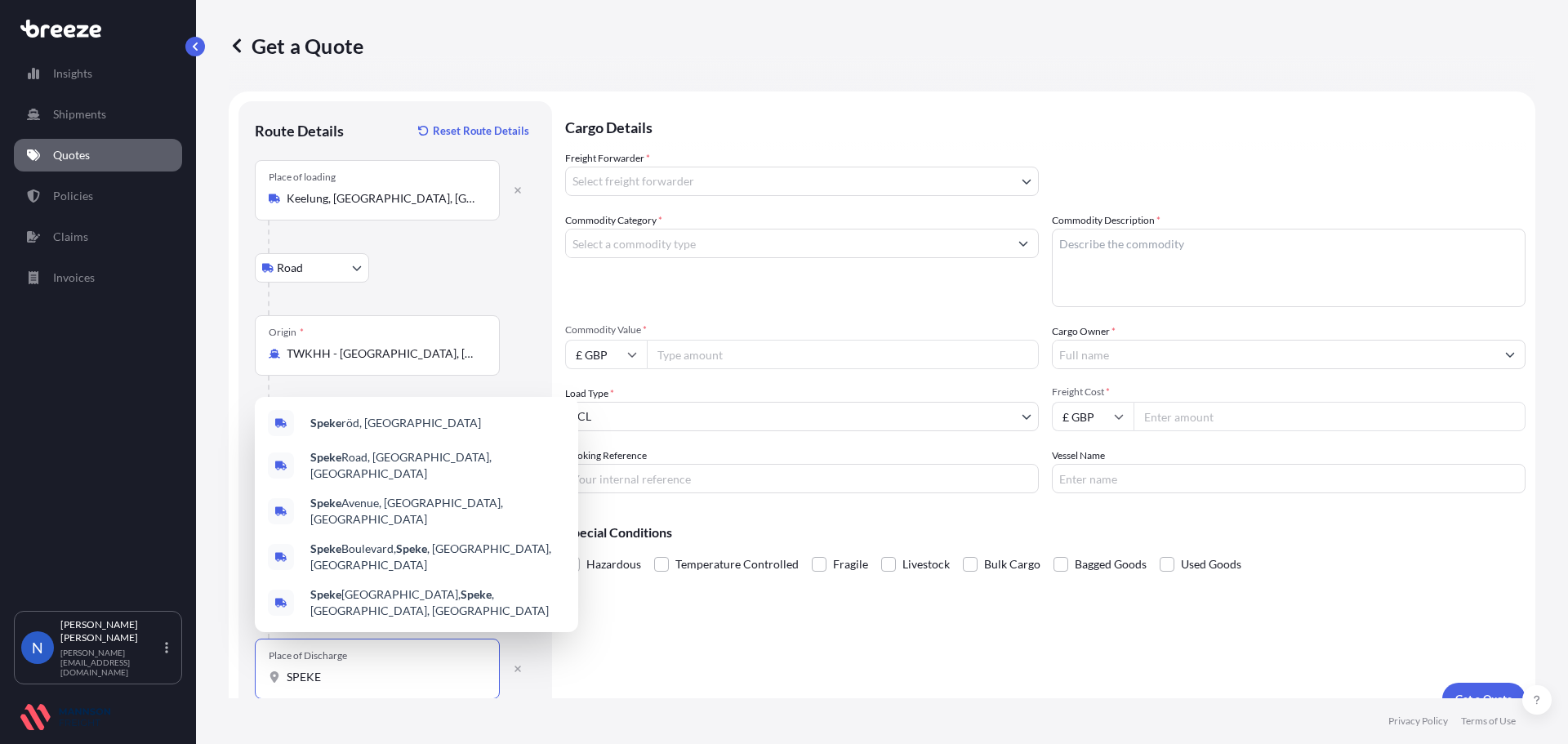
scroll to position [27, 0]
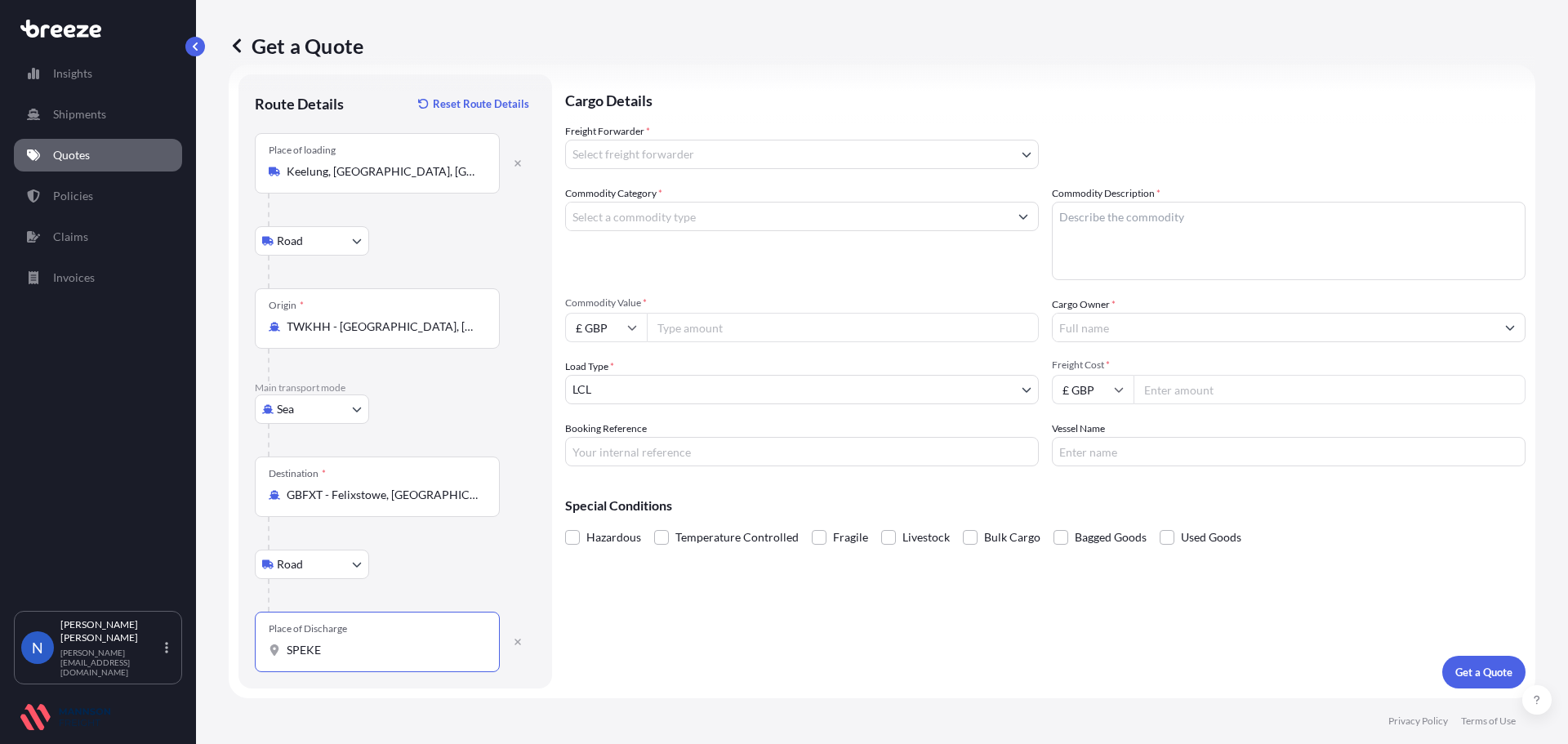
click at [342, 647] on input "SPEKE" at bounding box center [383, 650] width 193 height 16
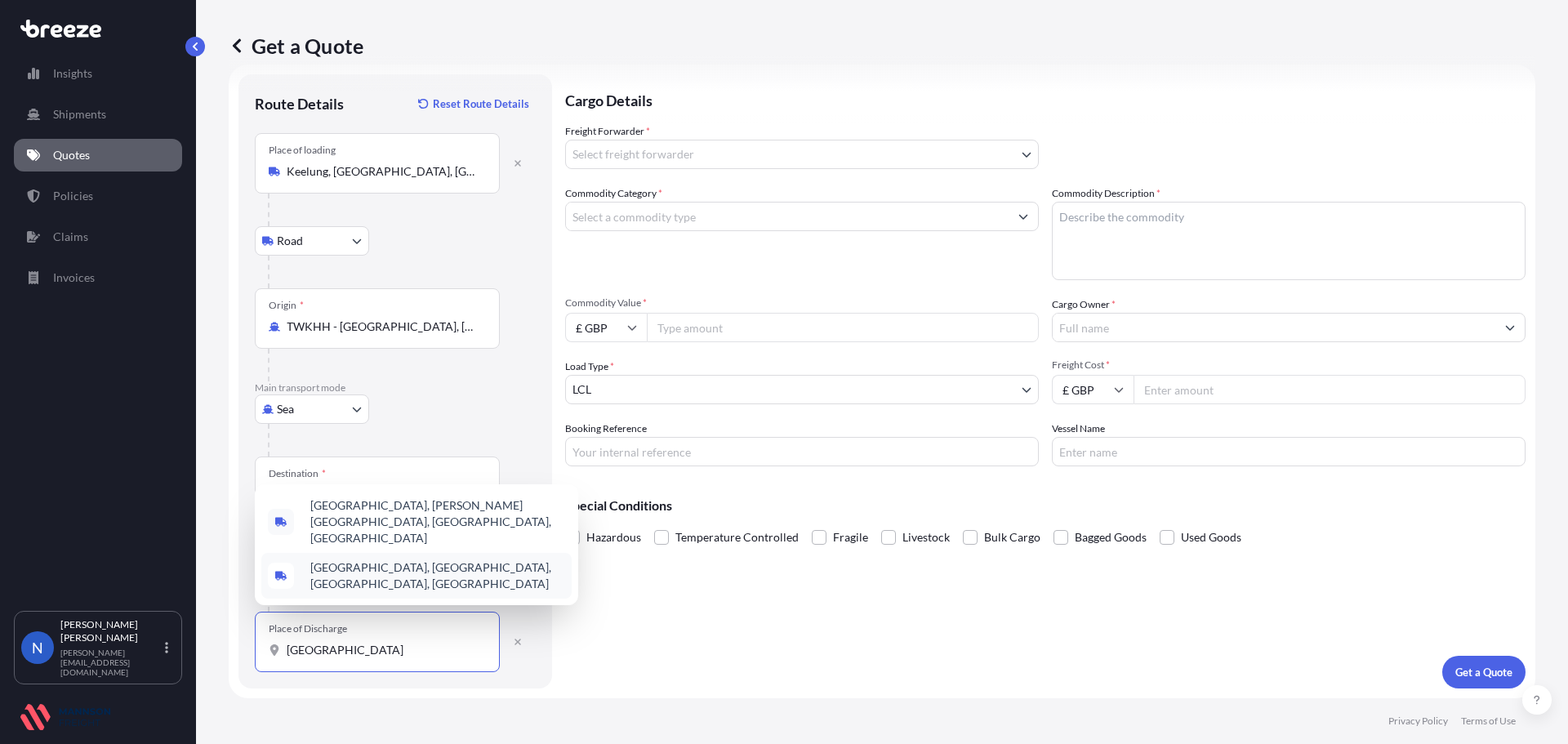
drag, startPoint x: 393, startPoint y: 653, endPoint x: 120, endPoint y: 628, distance: 274.1
click at [120, 628] on div "Insights Shipments Quotes Policies Claims Invoices N Nadine Taylor-Beck [EMAIL_…" at bounding box center [784, 372] width 1568 height 744
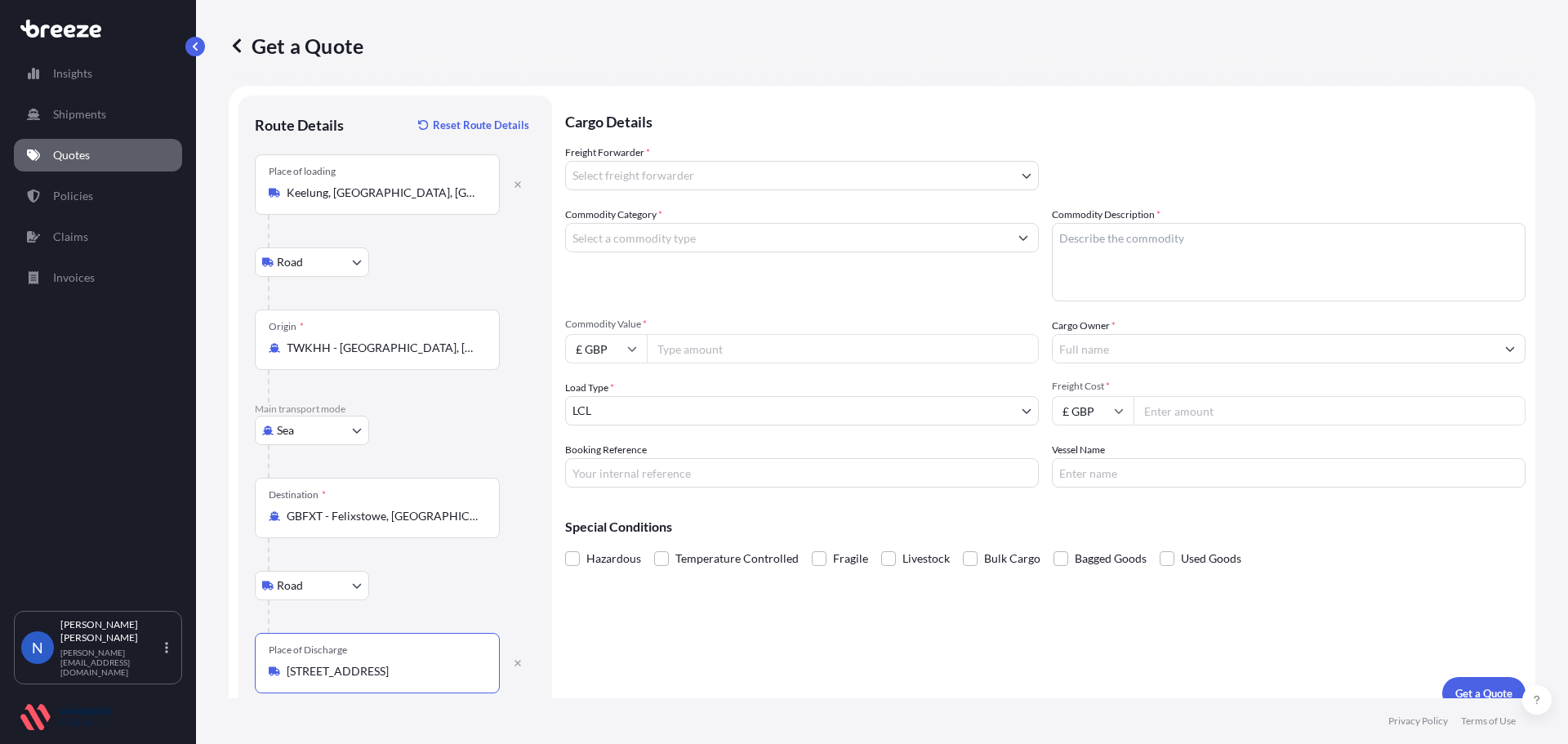
scroll to position [0, 0]
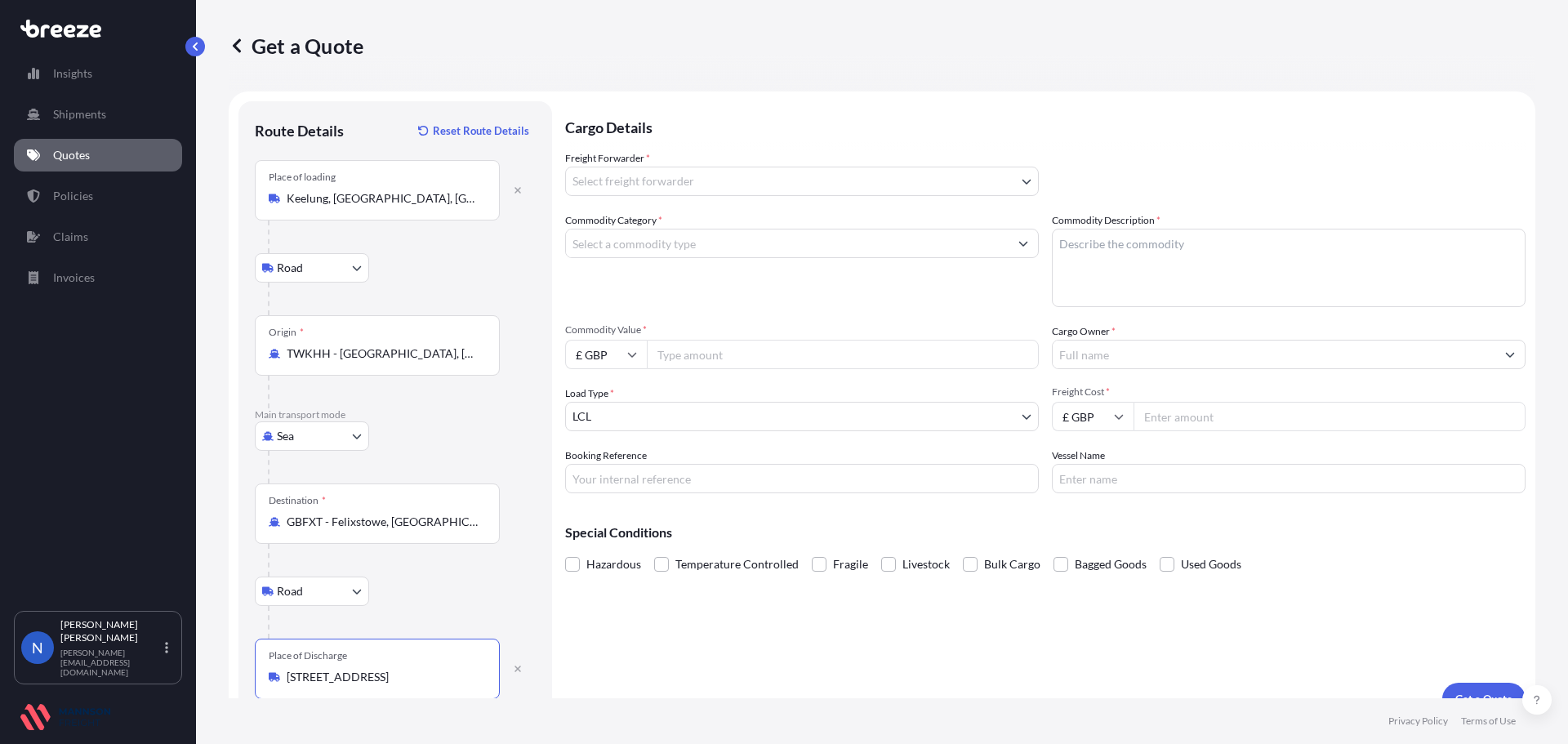
type input "[STREET_ADDRESS]"
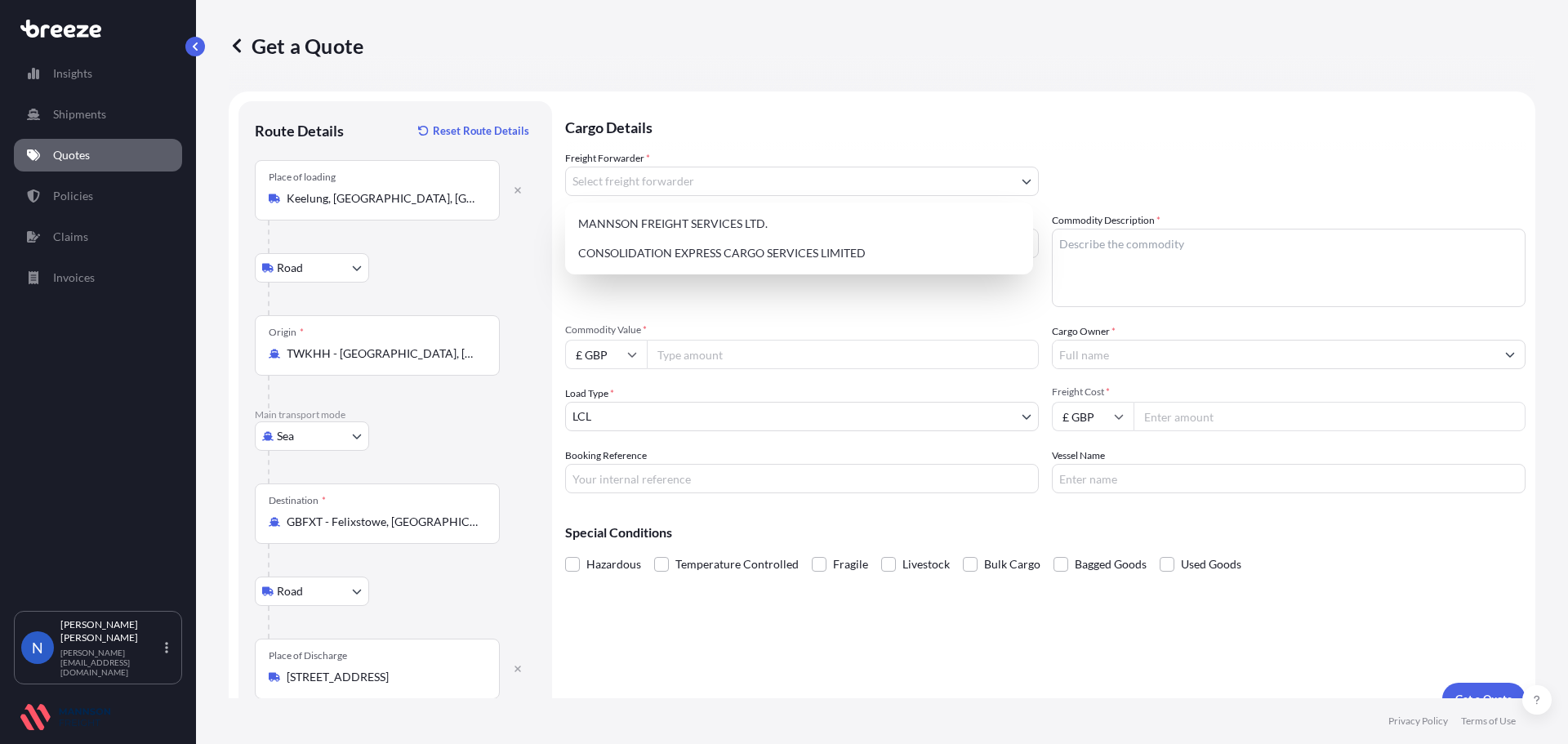
click at [629, 185] on body "0 options available. 1 option available. Insights Shipments Quotes Policies Cla…" at bounding box center [784, 372] width 1568 height 744
click at [636, 253] on div "CONSOLIDATION EXPRESS CARGO SERVICES LIMITED" at bounding box center [799, 253] width 455 height 30
select select "31421"
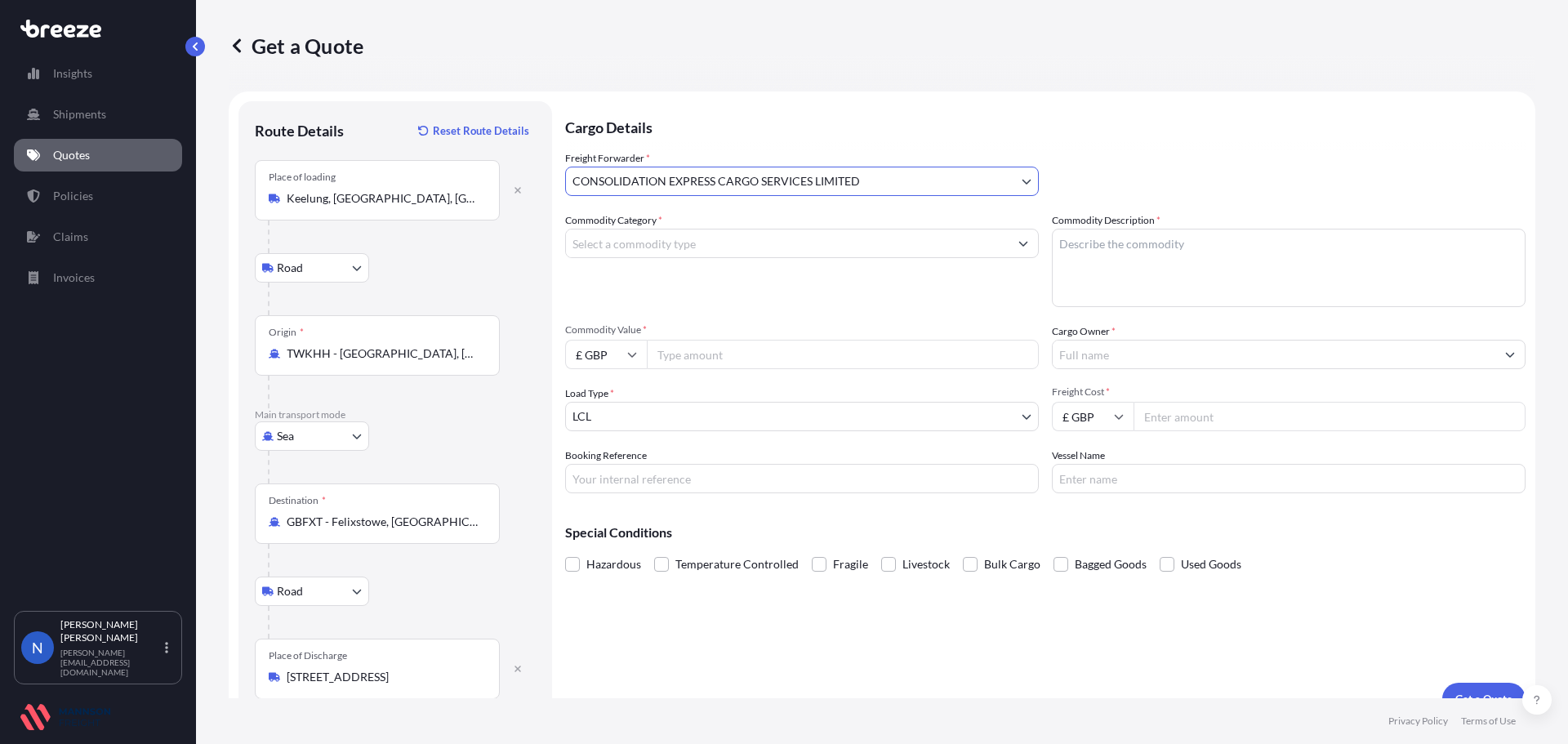
click at [632, 241] on input "Commodity Category *" at bounding box center [787, 243] width 443 height 30
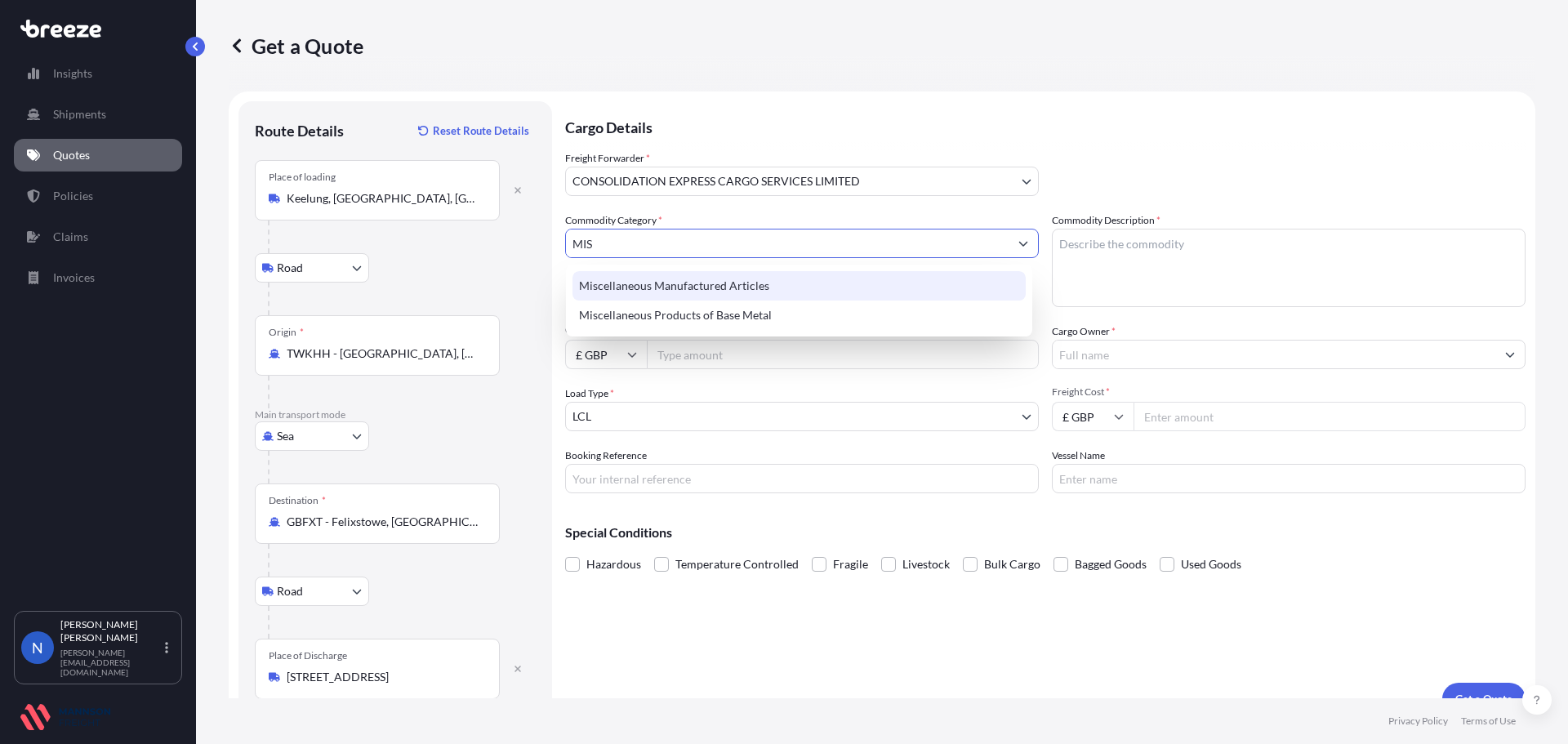
click at [660, 278] on div "Miscellaneous Manufactured Articles" at bounding box center [800, 285] width 454 height 30
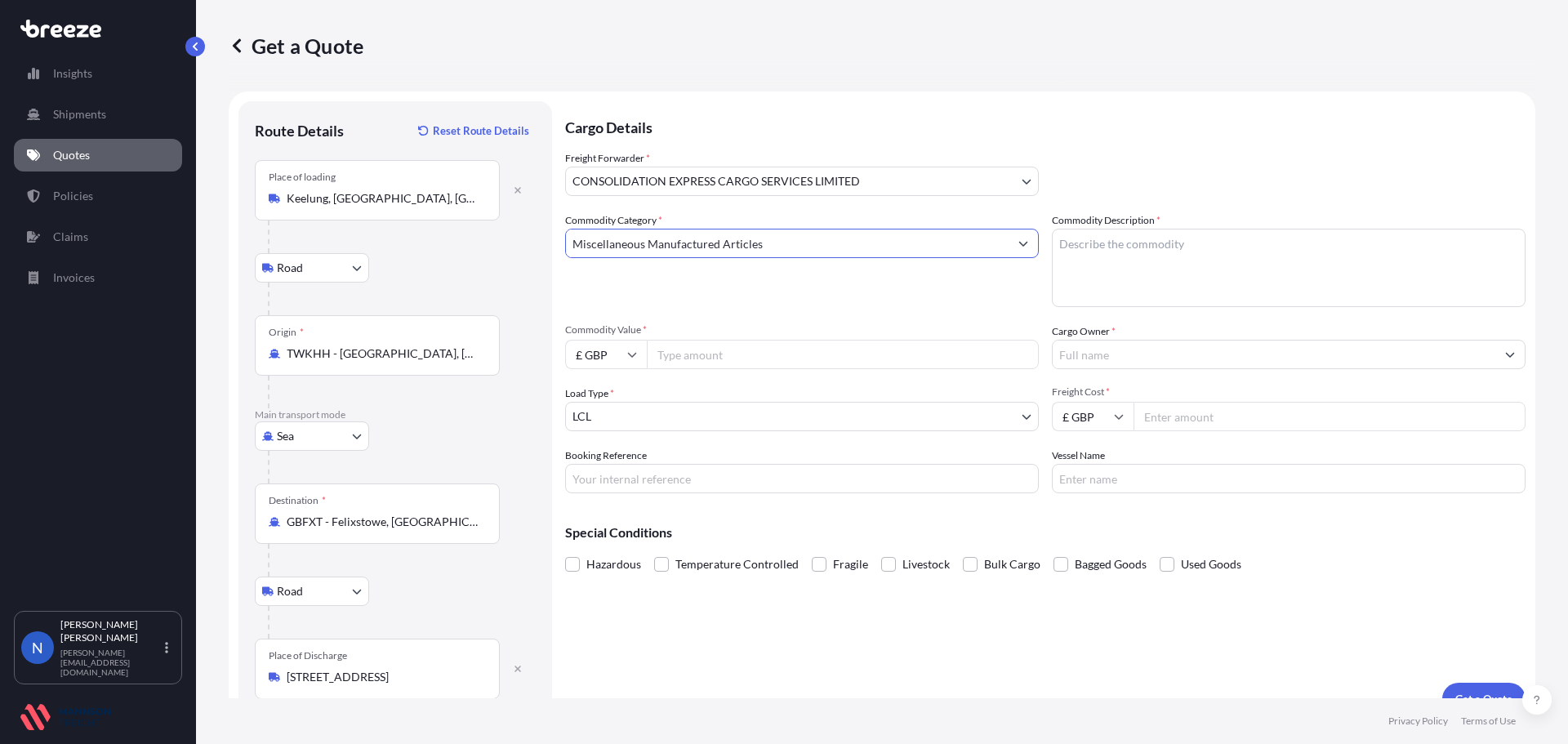
type input "Miscellaneous Manufactured Articles"
click at [1088, 247] on textarea "Commodity Description *" at bounding box center [1289, 267] width 473 height 78
type textarea "AUTO SPARE PARTS"
click at [802, 358] on input "Commodity Value *" at bounding box center [843, 354] width 392 height 30
click at [624, 354] on input "£ GBP" at bounding box center [605, 354] width 82 height 30
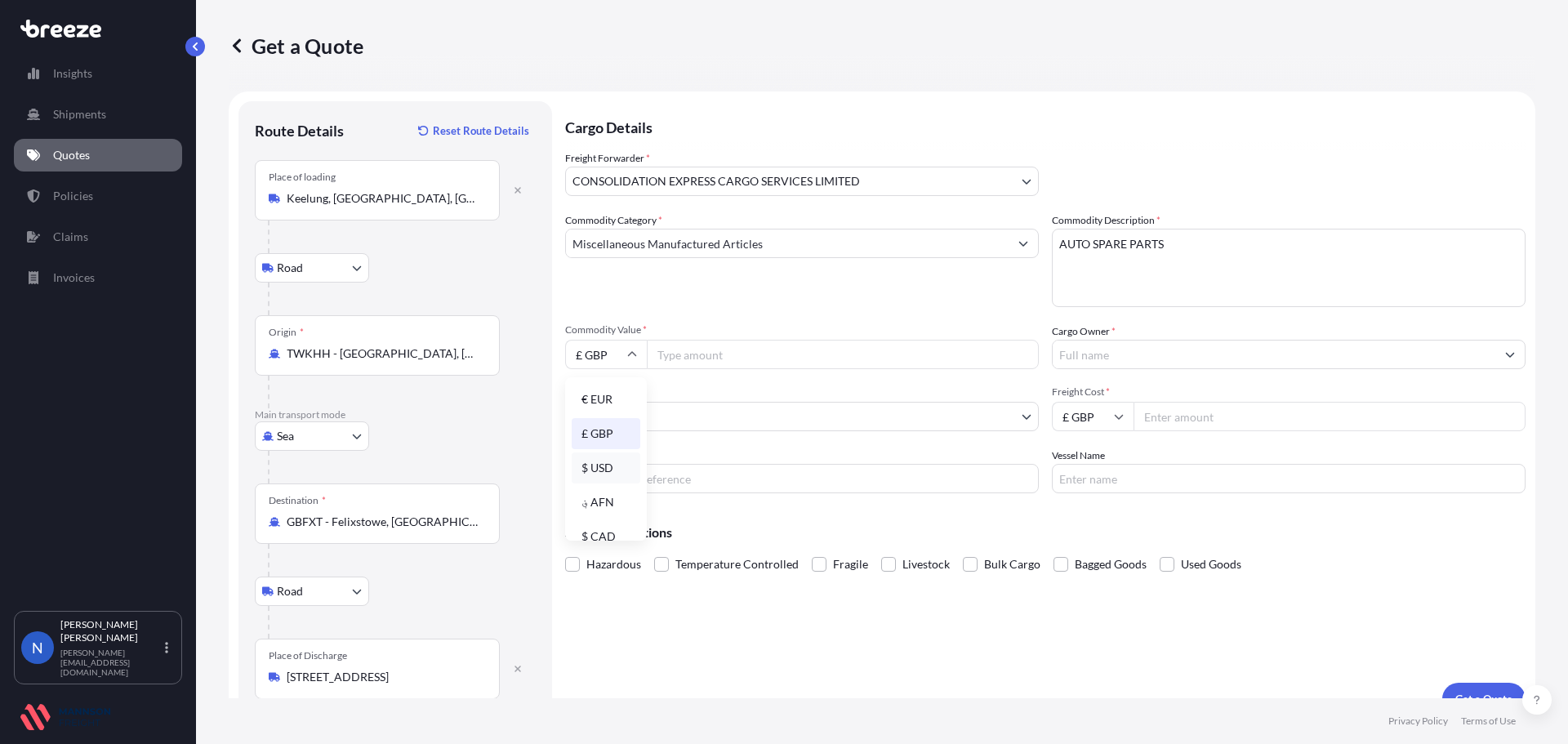
click at [605, 463] on div "$ USD" at bounding box center [606, 468] width 69 height 31
type input "$ USD"
click at [706, 351] on input "Commodity Value *" at bounding box center [843, 354] width 392 height 30
type input "114159.50"
click at [1462, 357] on input "Cargo Owner *" at bounding box center [1274, 354] width 443 height 30
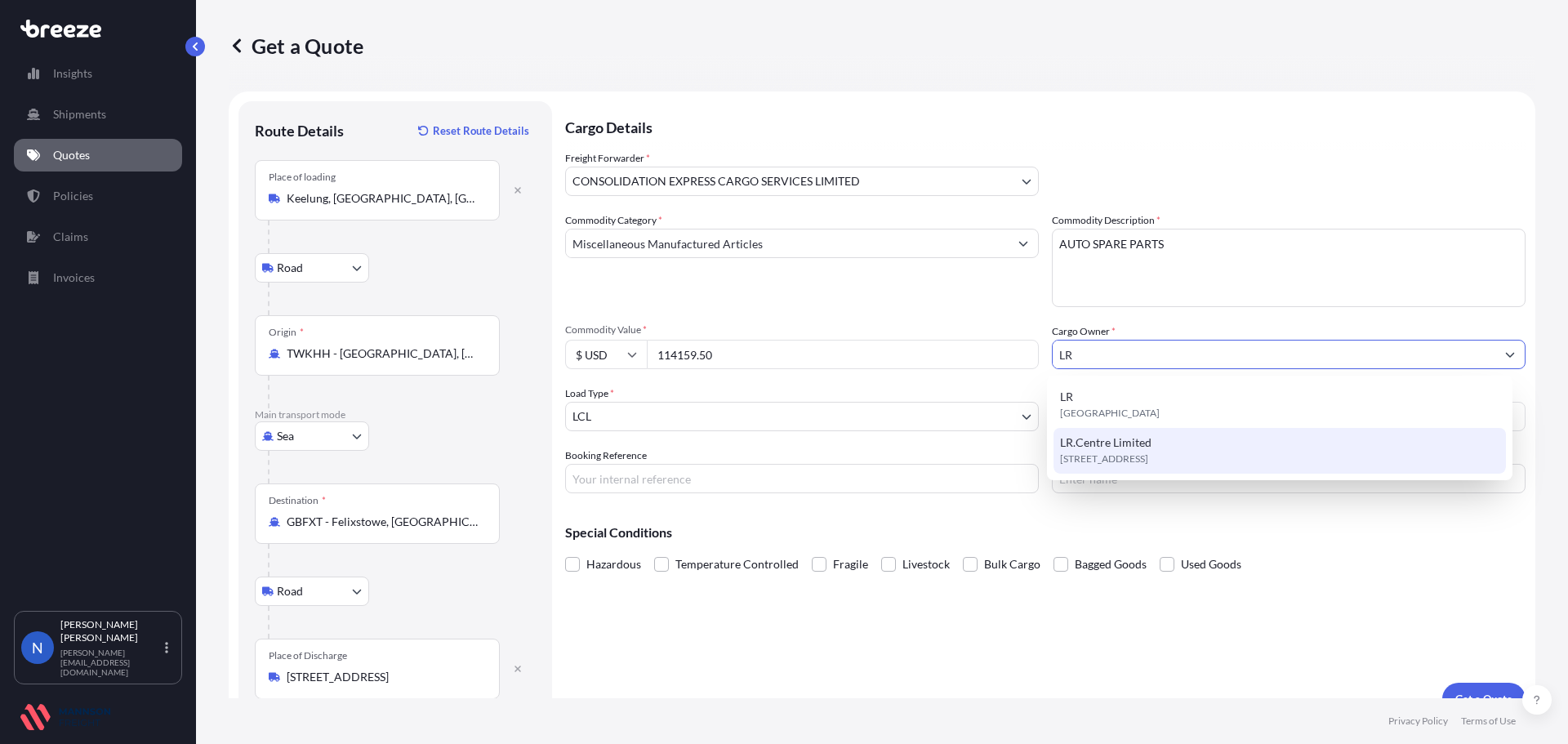
click at [1148, 460] on span "[STREET_ADDRESS]" at bounding box center [1105, 459] width 88 height 16
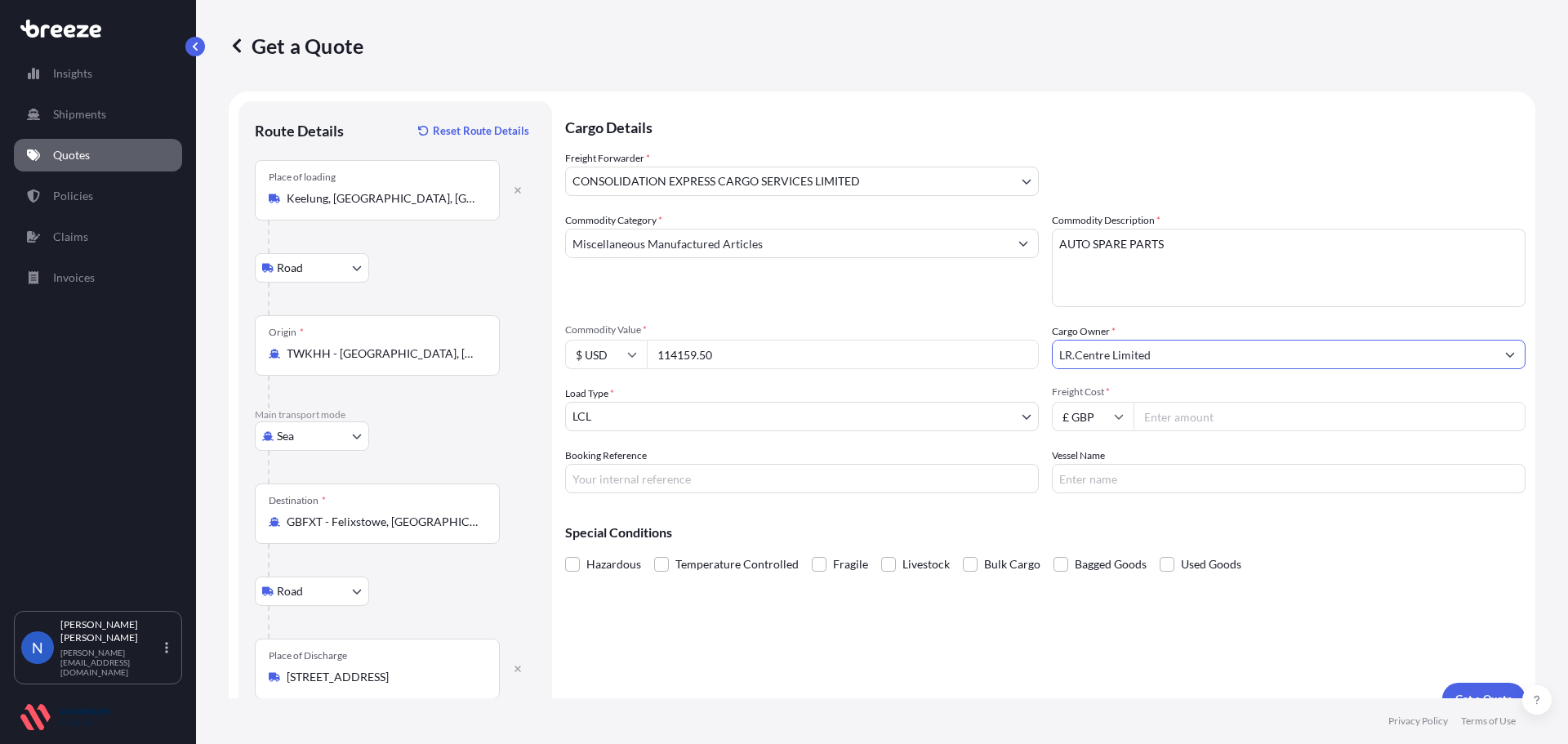
type input "LR.Centre Limited"
click at [1169, 420] on input "Freight Cost *" at bounding box center [1330, 416] width 392 height 30
type input "2847.71"
click at [849, 483] on input "Booking Reference" at bounding box center [801, 479] width 473 height 30
type input "LRPARTS 108"
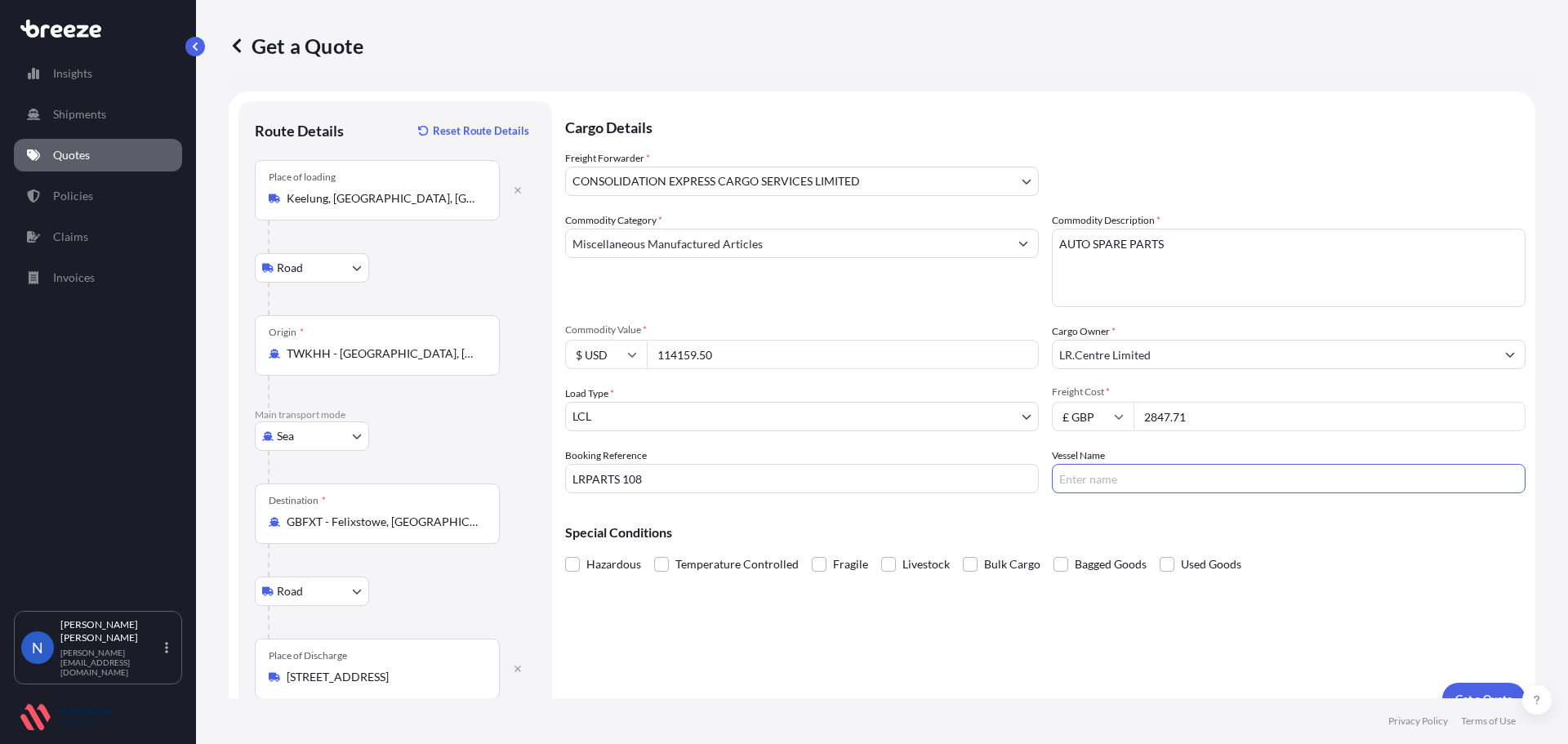
click at [1087, 483] on input "Vessel Name" at bounding box center [1289, 479] width 473 height 30
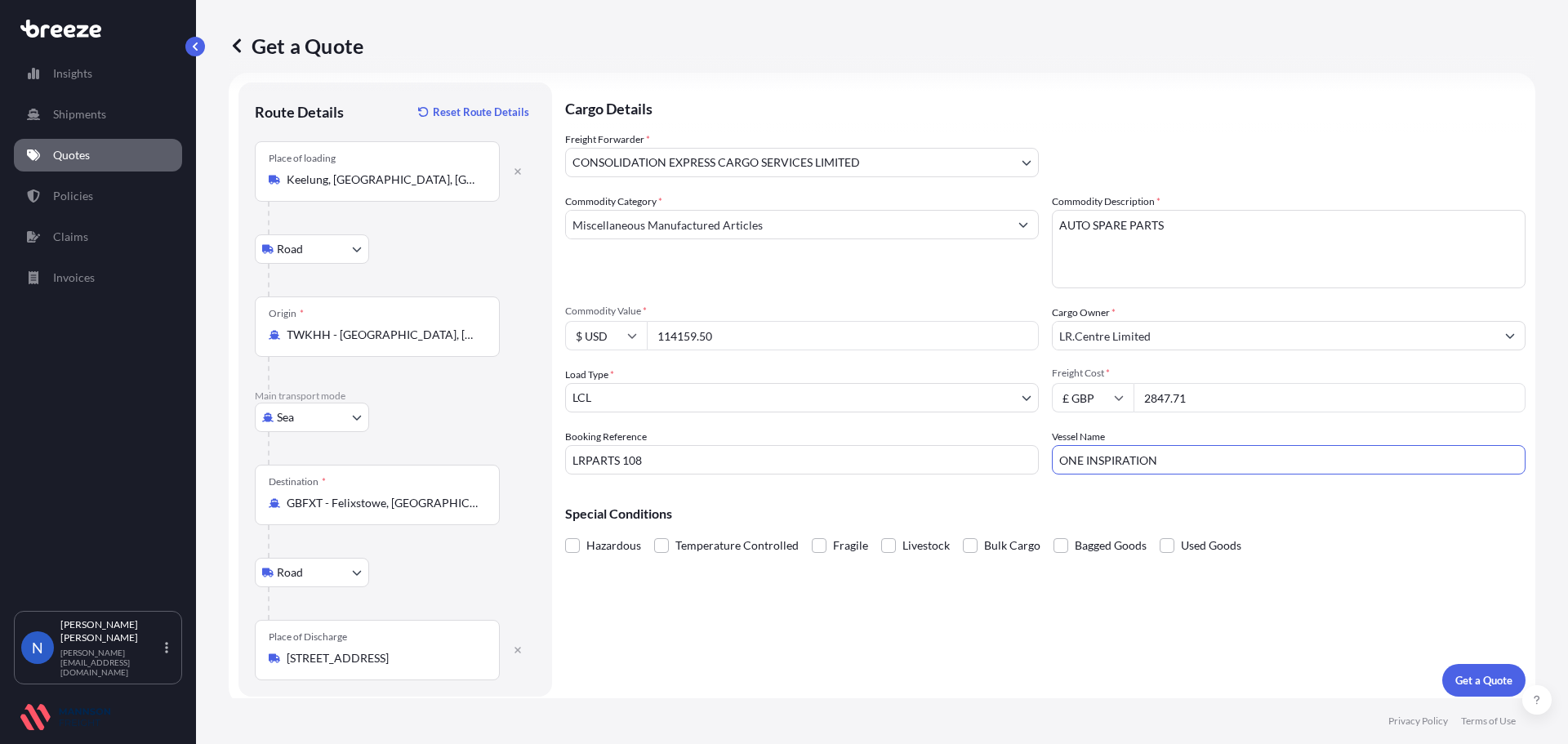
scroll to position [27, 0]
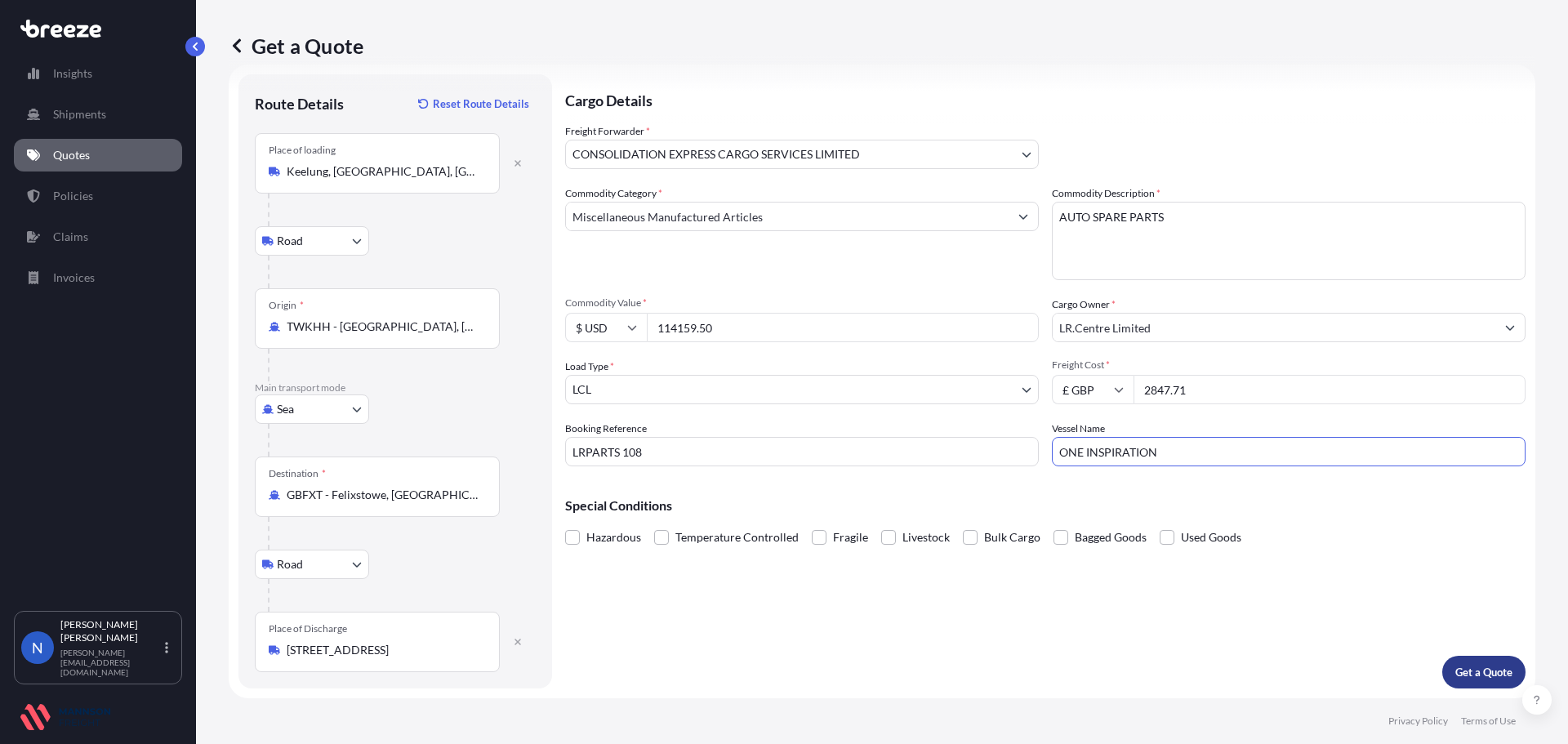
type input "ONE INSPIRATION"
click at [1470, 666] on p "Get a Quote" at bounding box center [1485, 672] width 57 height 16
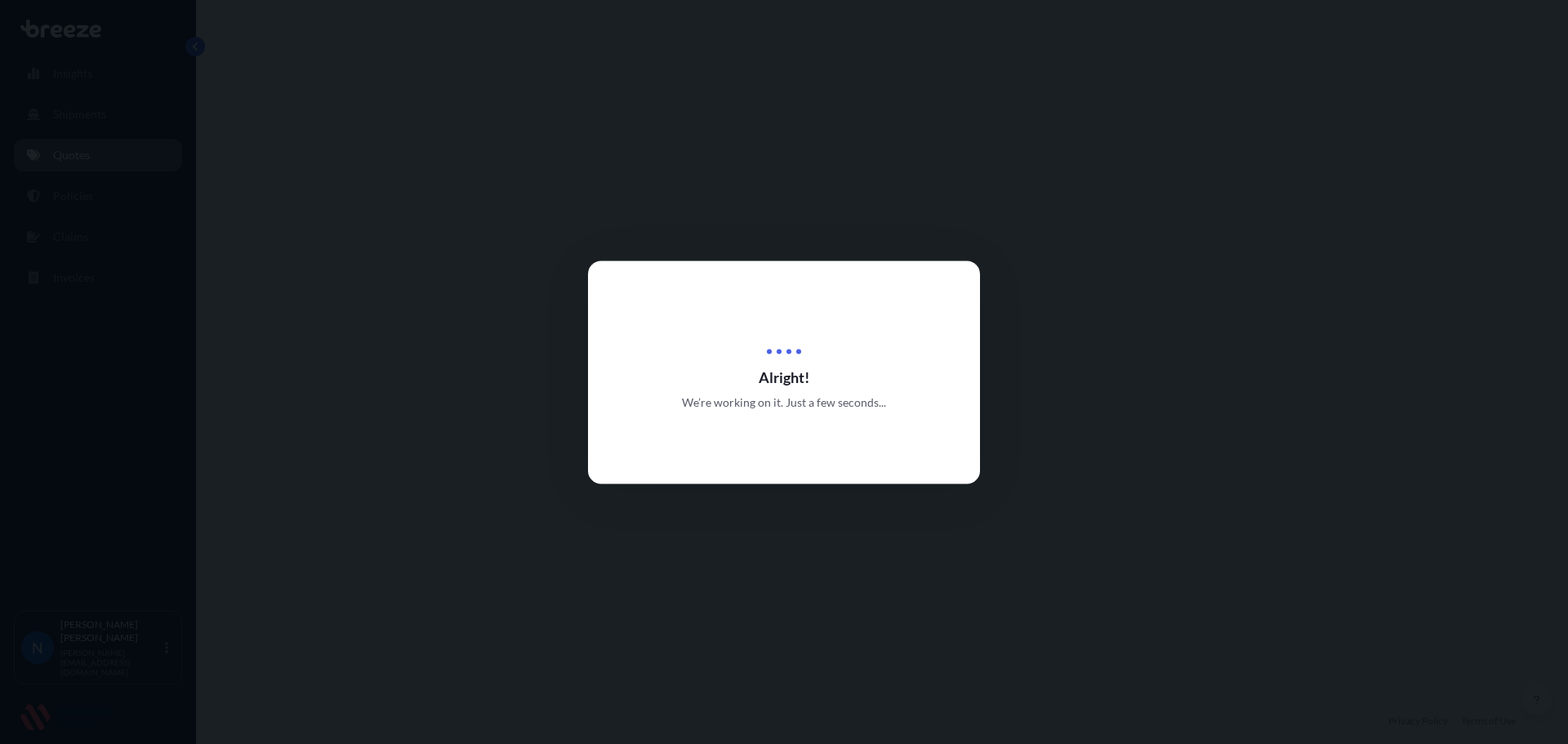
select select "Road"
select select "Sea"
select select "Road"
select select "31421"
select select "1"
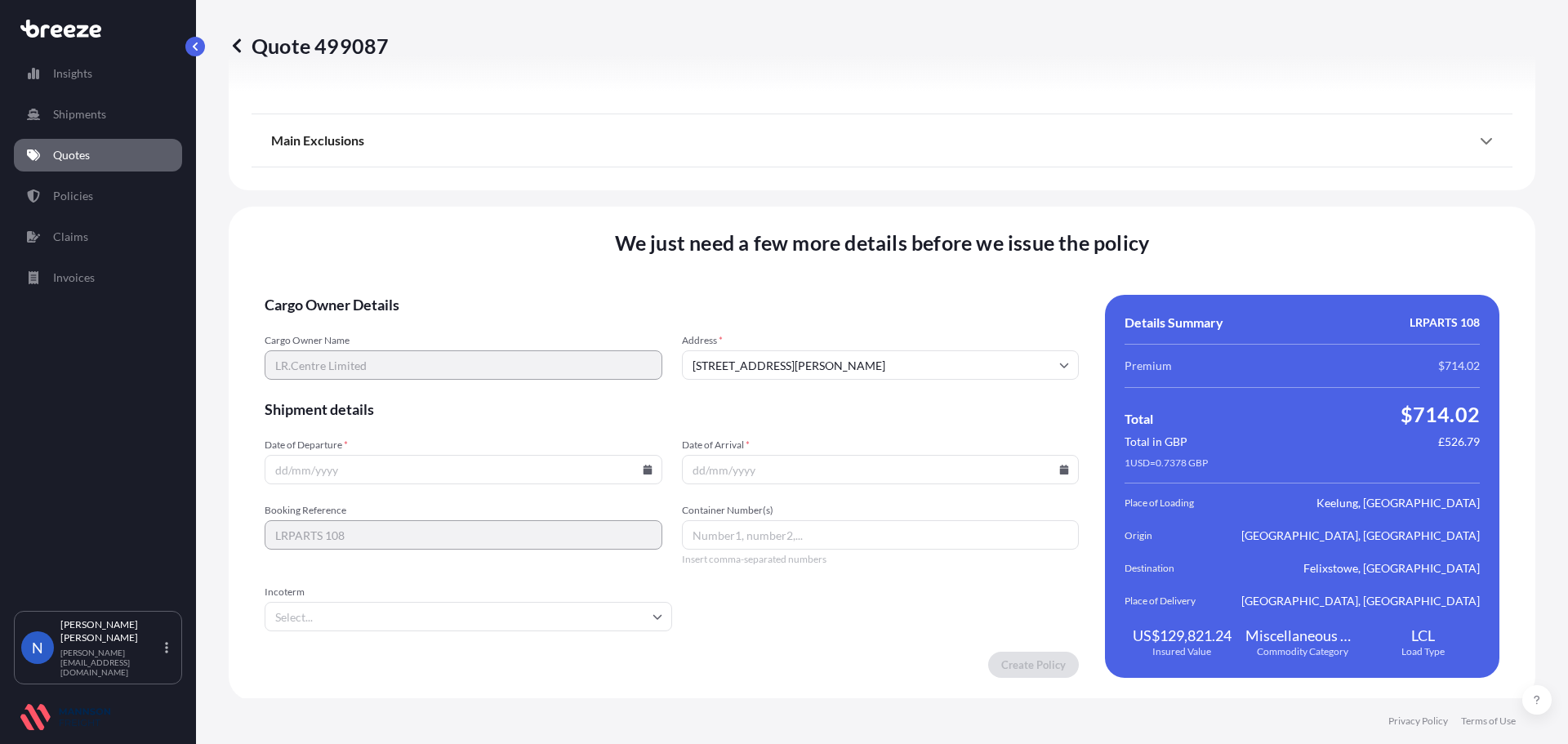
scroll to position [2173, 0]
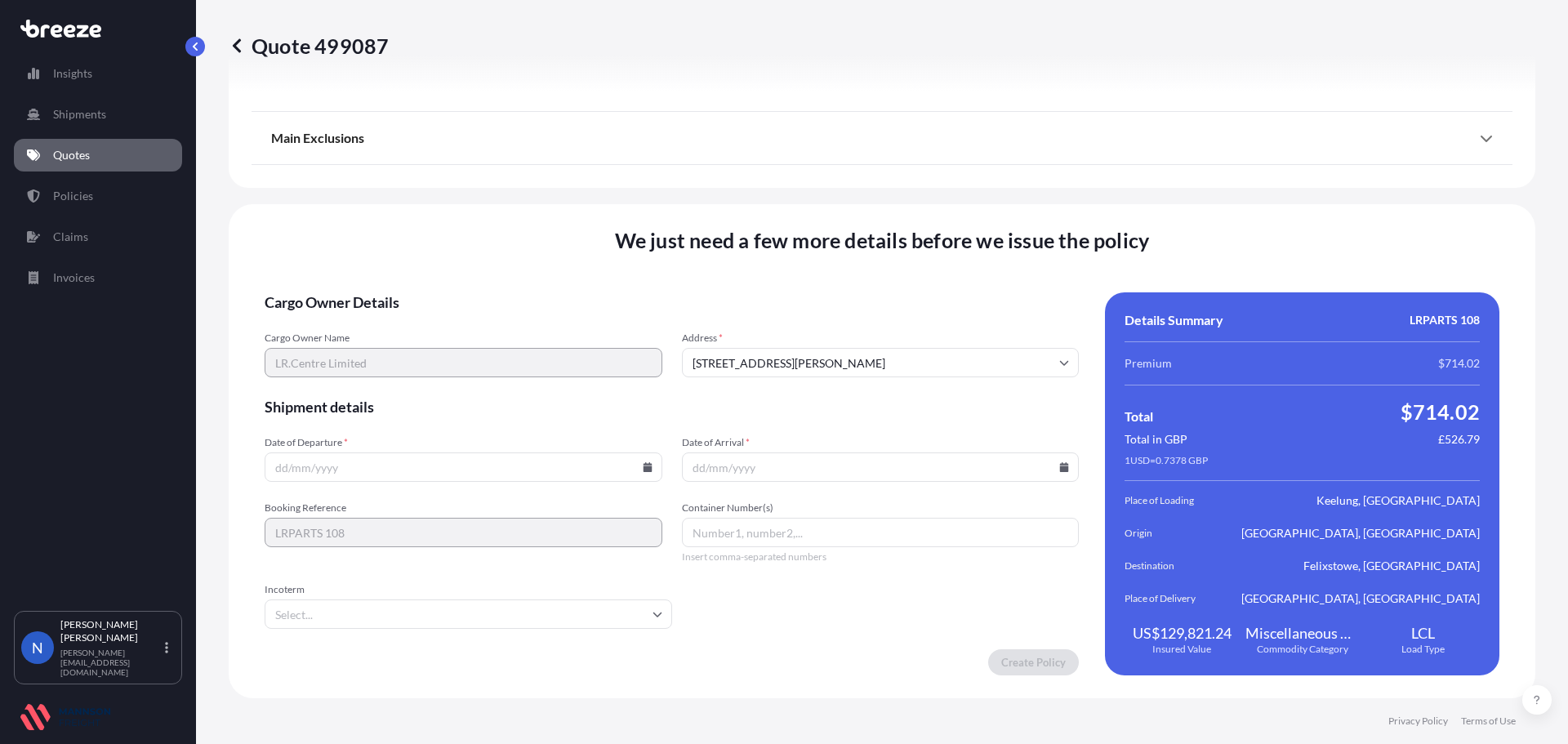
click at [643, 464] on icon at bounding box center [647, 467] width 9 height 10
click at [462, 284] on button "11" at bounding box center [461, 290] width 26 height 26
type input "[DATE]"
click at [1061, 468] on icon at bounding box center [1065, 467] width 9 height 10
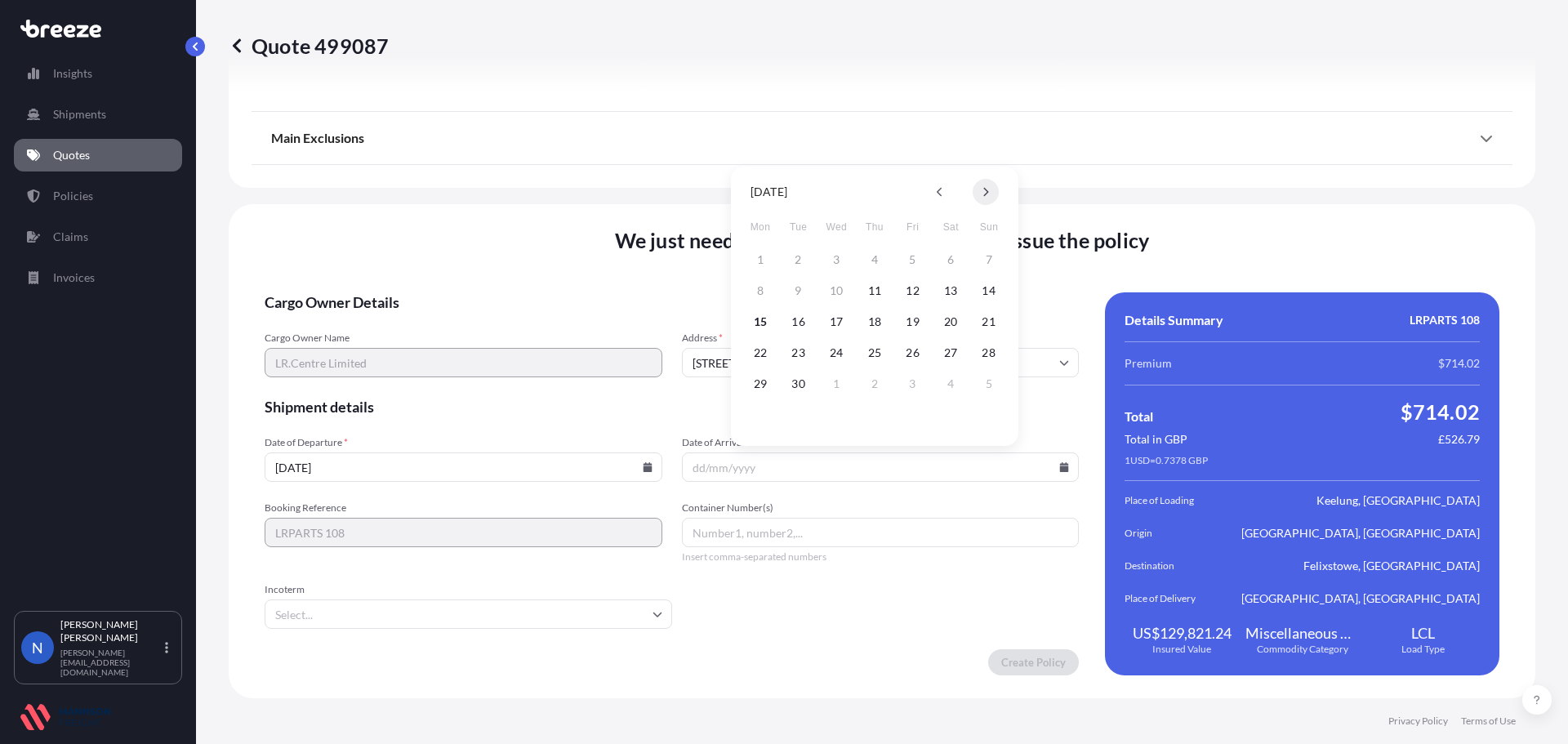
click at [992, 197] on button at bounding box center [985, 192] width 26 height 26
click at [879, 384] on button "30" at bounding box center [874, 384] width 26 height 26
type input "[DATE]"
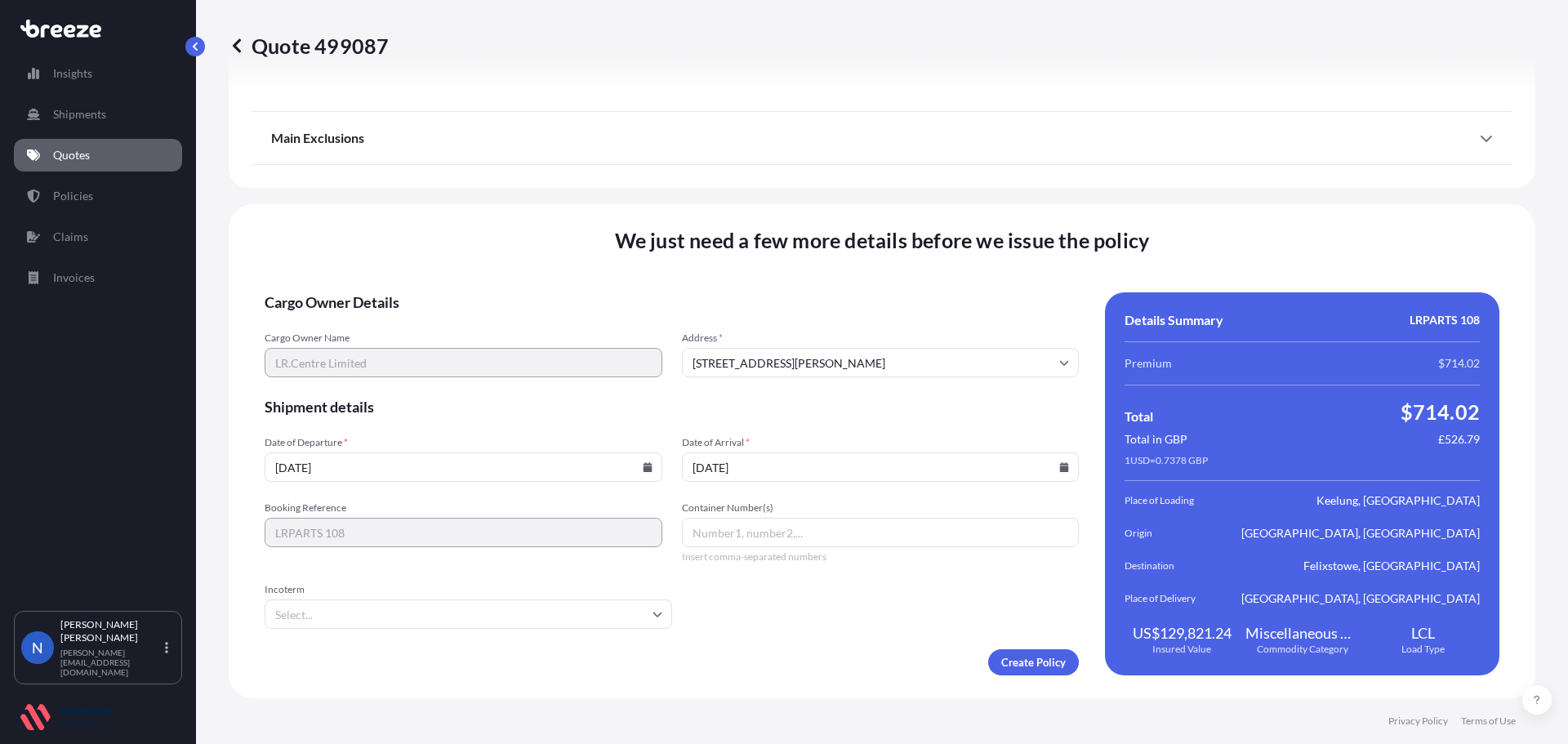
click at [705, 532] on input "Container Number(s)" at bounding box center [881, 532] width 398 height 30
type input "SEGU3018872"
click at [658, 627] on input "Incoterm" at bounding box center [468, 614] width 408 height 30
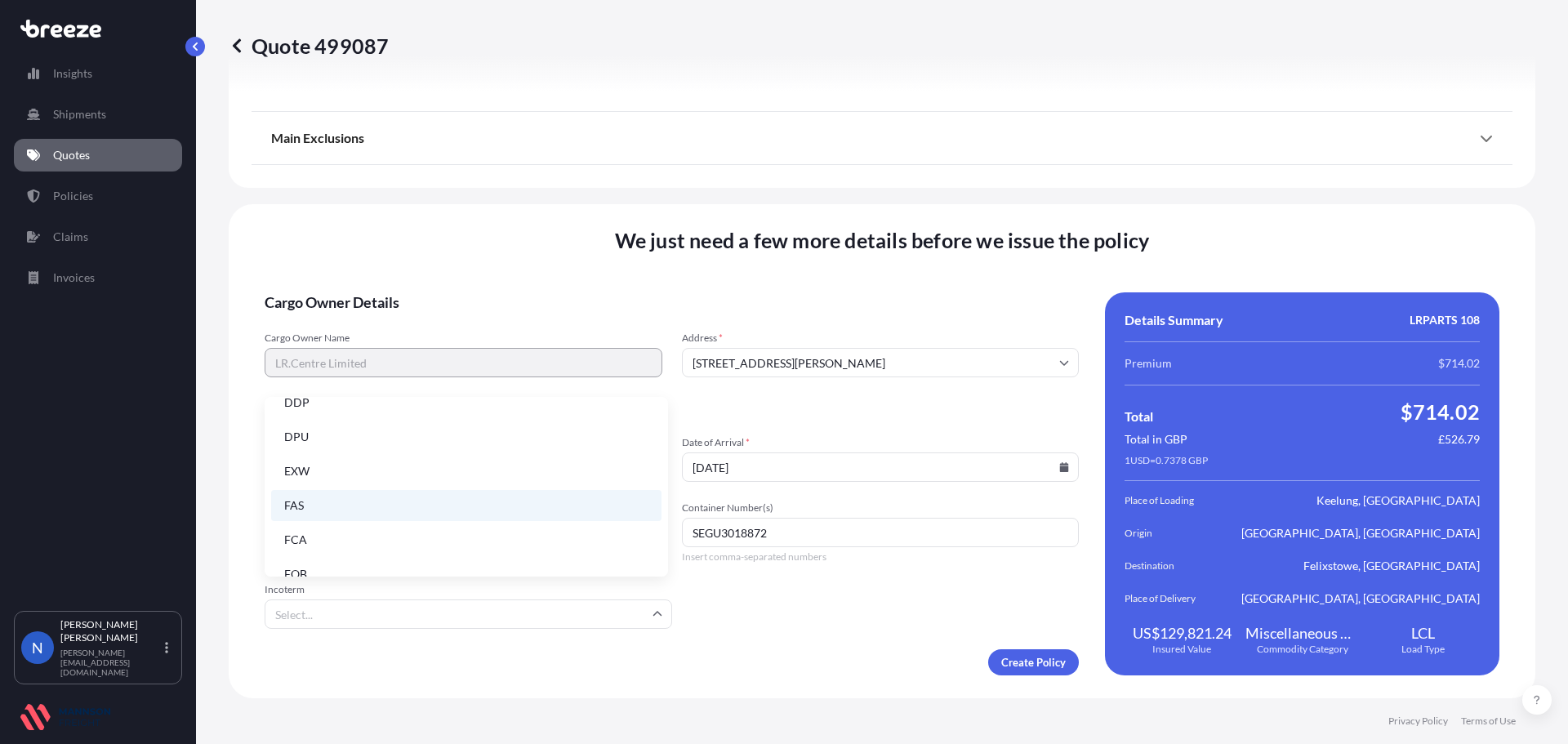
scroll to position [207, 0]
click at [361, 548] on li "FOB" at bounding box center [466, 554] width 391 height 31
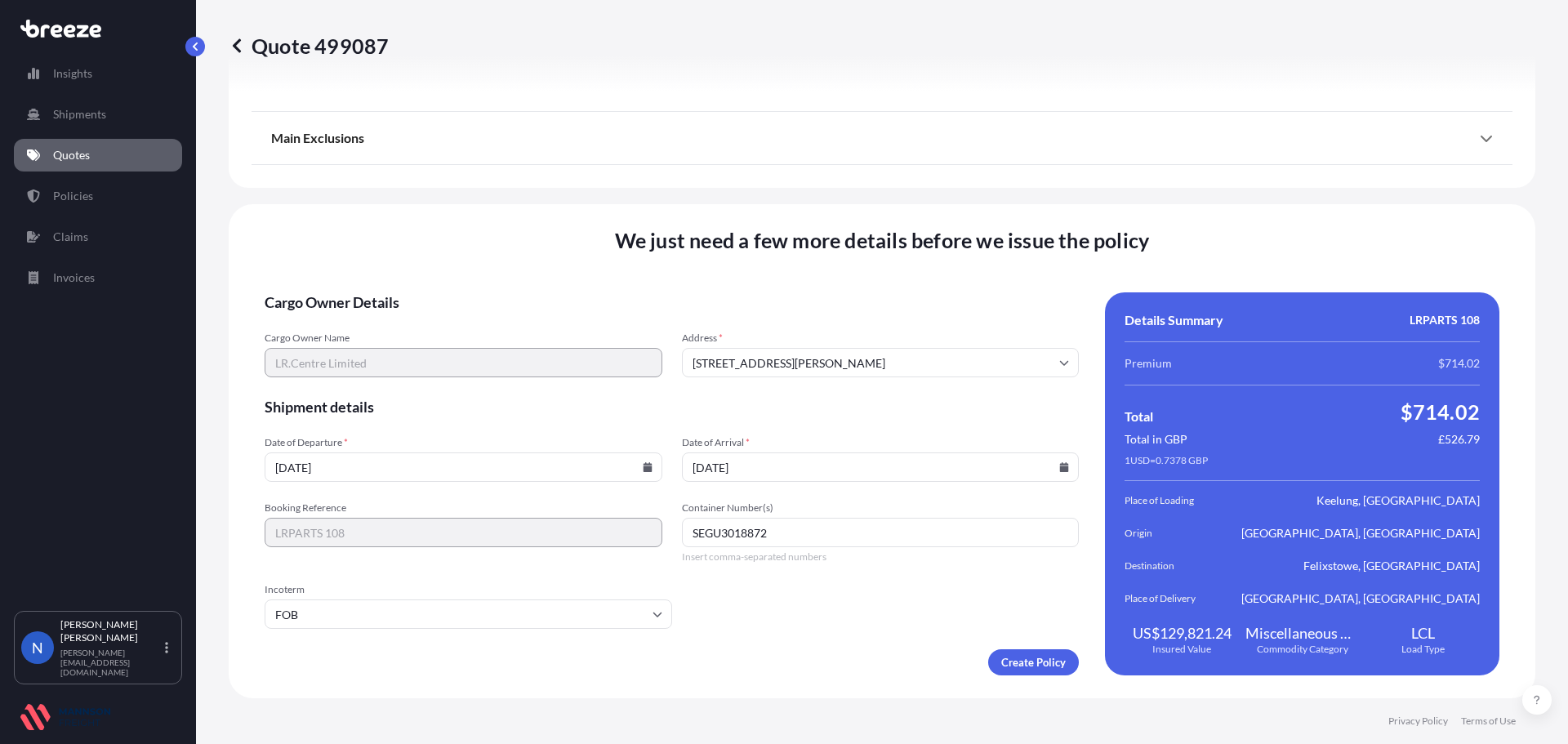
click at [763, 601] on form "Cargo Owner Details Cargo Owner Name LR.Centre Limited Address * [STREET_ADDRES…" at bounding box center [671, 483] width 814 height 383
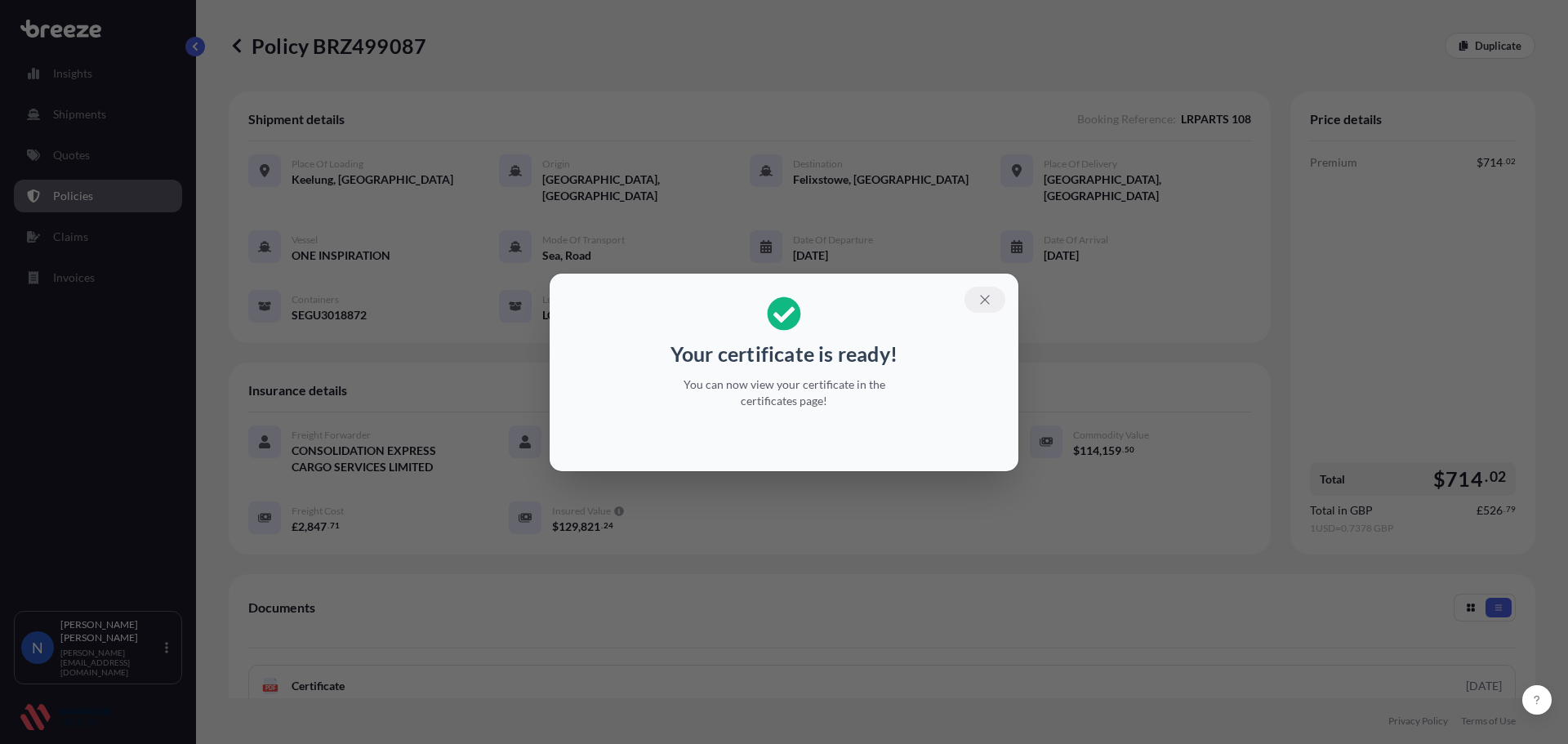
click at [984, 303] on icon "button" at bounding box center [985, 299] width 14 height 14
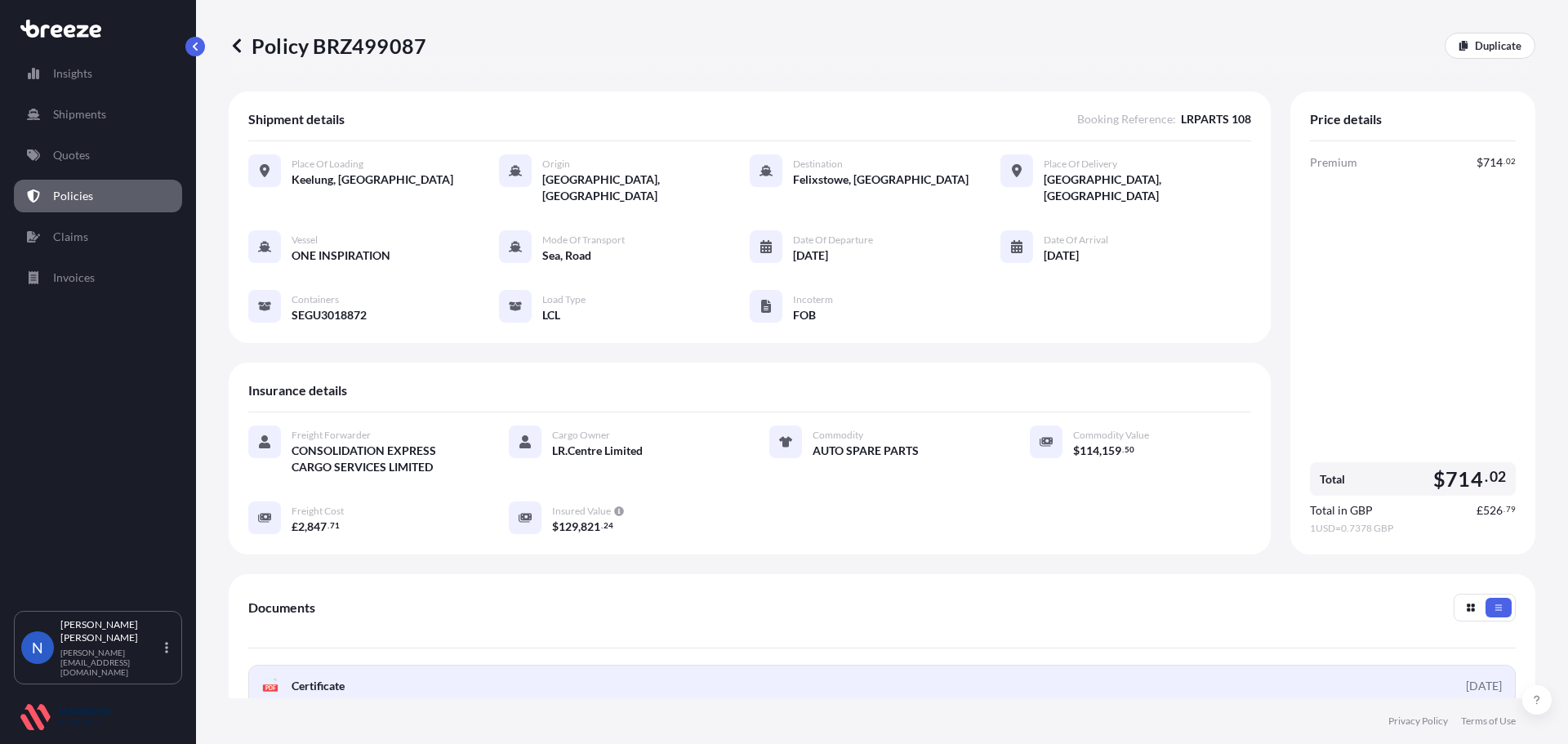
click at [1468, 665] on link "PDF Certificate [DATE]" at bounding box center [882, 686] width 1268 height 42
